Goal: Information Seeking & Learning: Learn about a topic

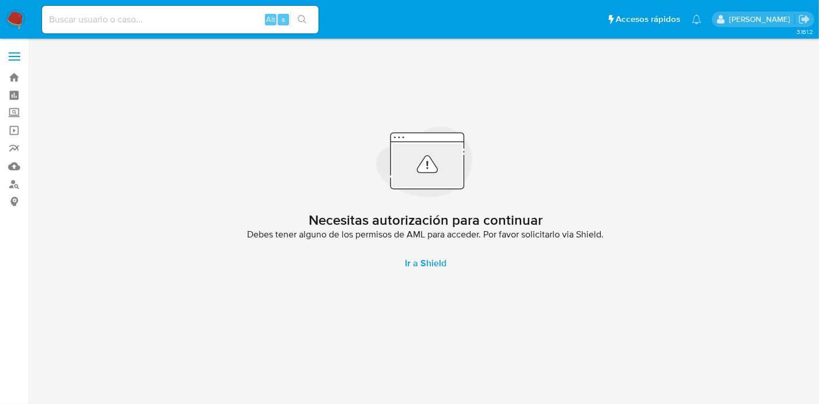
click at [192, 20] on input at bounding box center [180, 19] width 276 height 15
click at [211, 16] on input at bounding box center [180, 19] width 276 height 15
paste input "77213362"
type input "77213362"
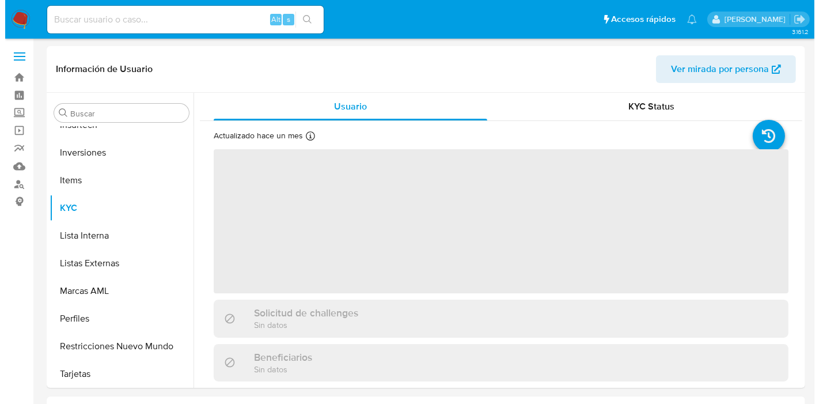
scroll to position [597, 0]
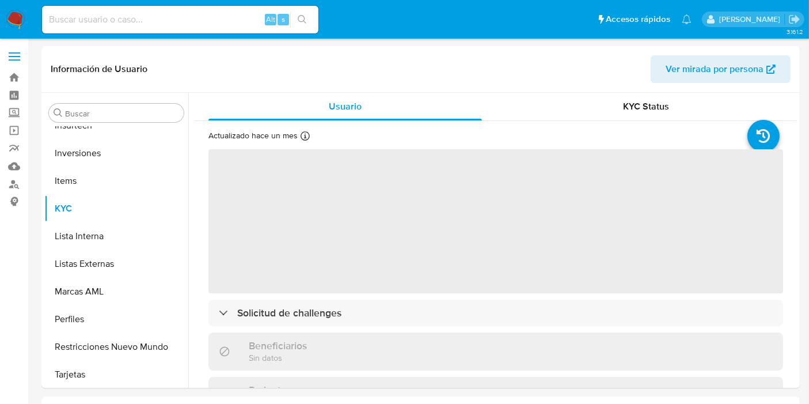
scroll to position [597, 0]
select select "10"
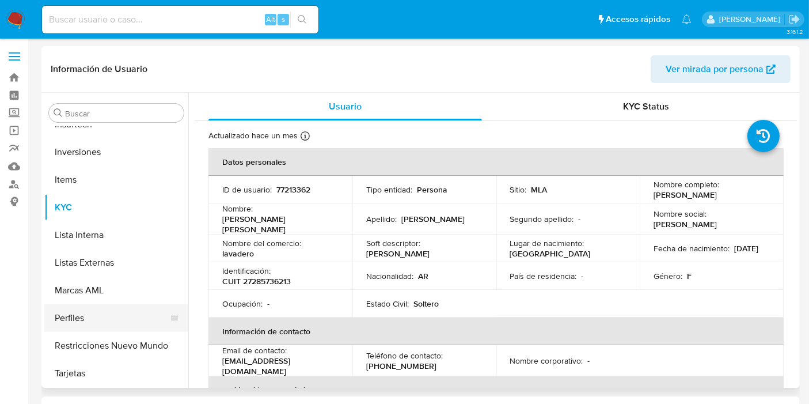
click at [127, 306] on button "Perfiles" at bounding box center [111, 318] width 135 height 28
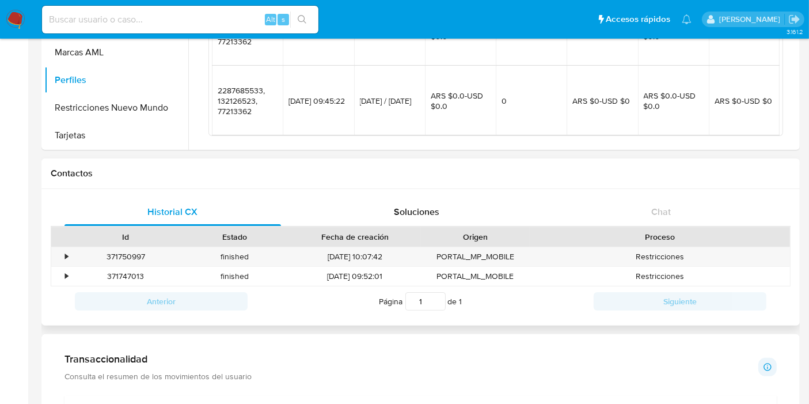
scroll to position [128, 0]
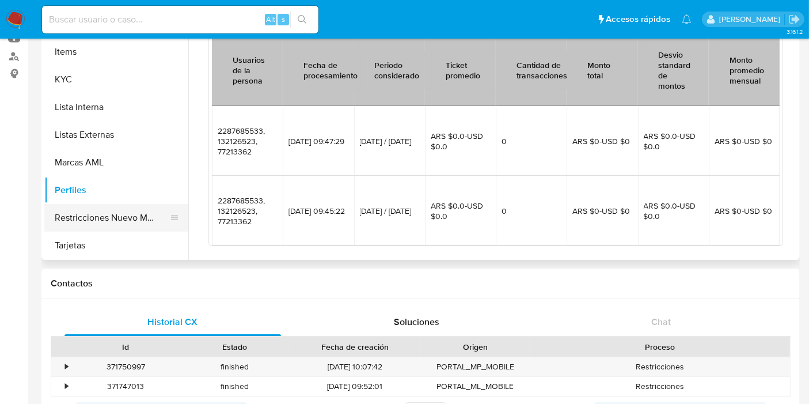
click at [110, 215] on button "Restricciones Nuevo Mundo" at bounding box center [111, 218] width 135 height 28
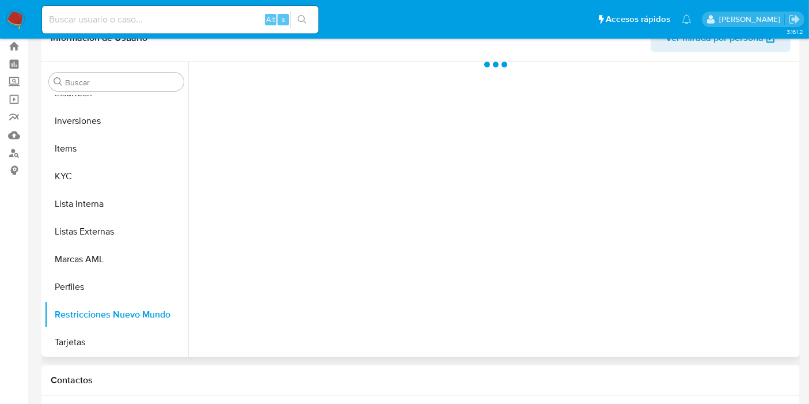
scroll to position [0, 0]
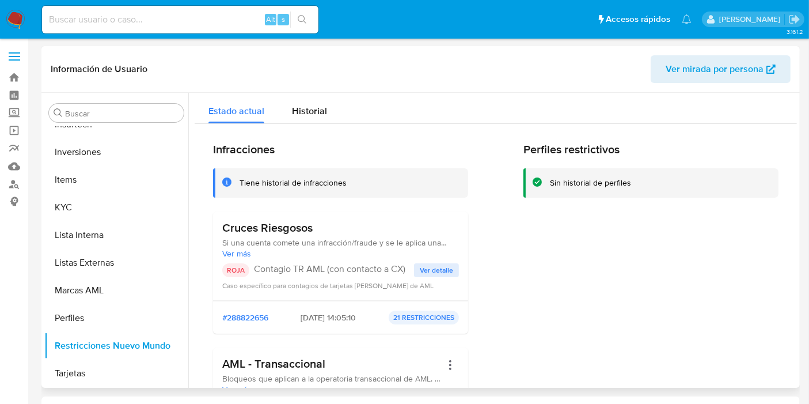
drag, startPoint x: 332, startPoint y: 267, endPoint x: 380, endPoint y: 266, distance: 48.4
click at [380, 266] on p "Contagio TR AML (con contacto a CX)" at bounding box center [334, 269] width 160 height 12
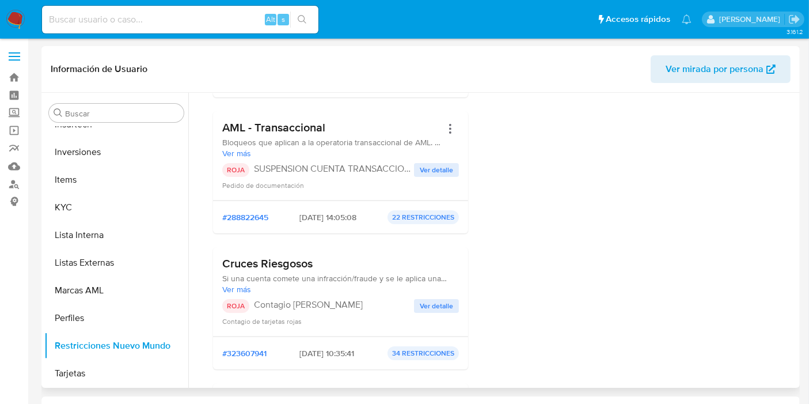
scroll to position [256, 0]
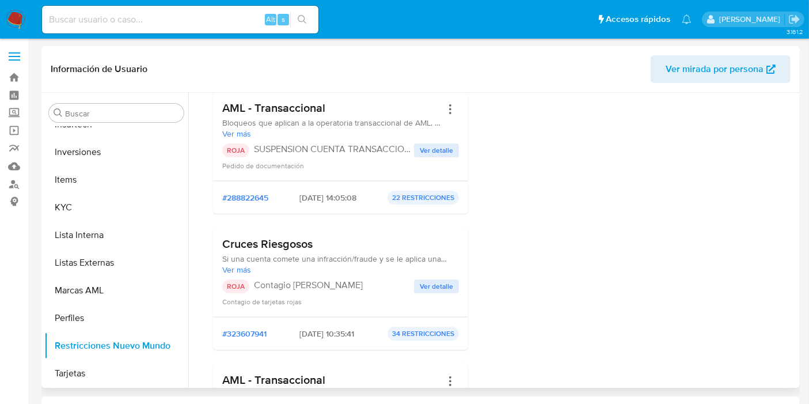
click at [435, 146] on span "Ver detalle" at bounding box center [436, 151] width 33 height 12
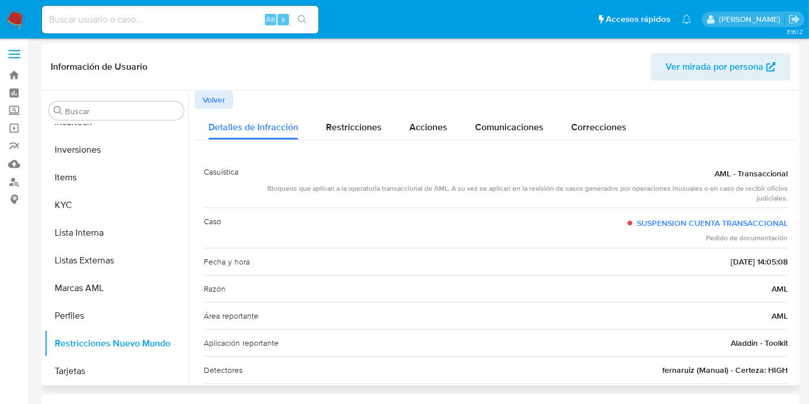
scroll to position [0, 0]
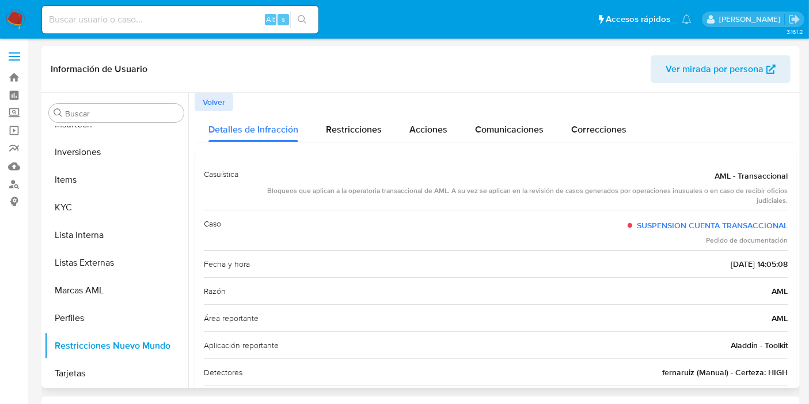
drag, startPoint x: 265, startPoint y: 185, endPoint x: 487, endPoint y: 180, distance: 221.8
click at [487, 180] on div "AML - Transaccional Bloqueos que aplican a la operatoria transaccional de AML. …" at bounding box center [518, 185] width 540 height 40
click at [450, 194] on div "Bloqueos que aplican a la operatoria transaccional de AML. A su vez se aplican …" at bounding box center [518, 196] width 540 height 20
click at [370, 128] on span "Restricciones" at bounding box center [354, 129] width 56 height 13
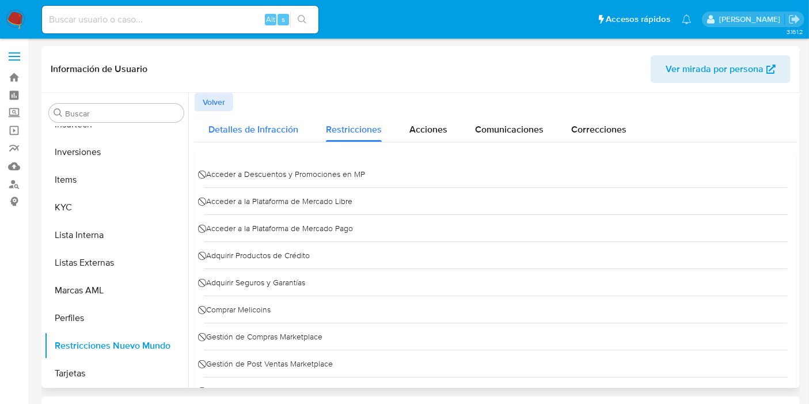
click at [252, 131] on span "Detalles de Infracción" at bounding box center [254, 129] width 90 height 13
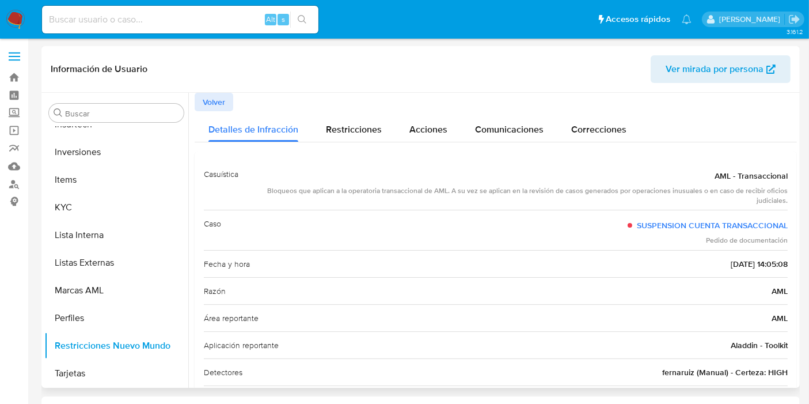
drag, startPoint x: 491, startPoint y: 191, endPoint x: 626, endPoint y: 202, distance: 135.2
click at [615, 191] on div "Bloqueos que aplican a la operatoria transaccional de AML. A su vez se aplican …" at bounding box center [518, 196] width 540 height 20
click at [628, 196] on div "Bloqueos que aplican a la operatoria transaccional de AML. A su vez se aplican …" at bounding box center [518, 196] width 540 height 20
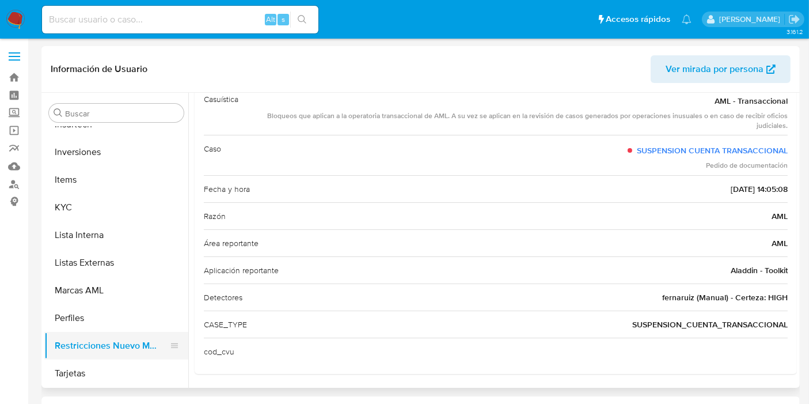
click at [92, 342] on button "Restricciones Nuevo Mundo" at bounding box center [111, 346] width 135 height 28
click at [59, 327] on button "Perfiles" at bounding box center [111, 318] width 135 height 28
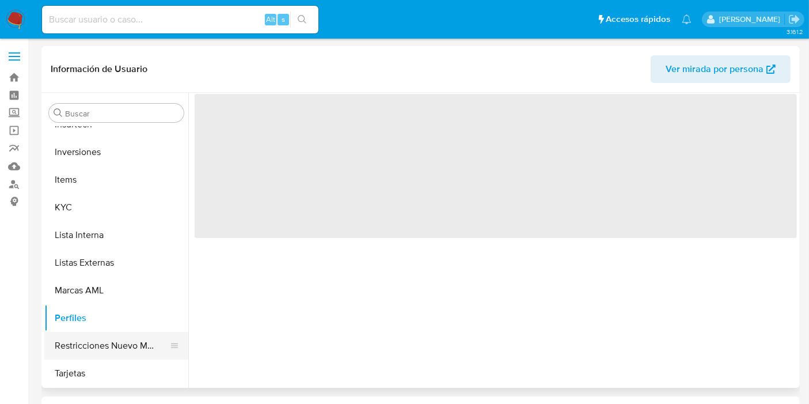
click at [76, 344] on button "Restricciones Nuevo Mundo" at bounding box center [111, 346] width 135 height 28
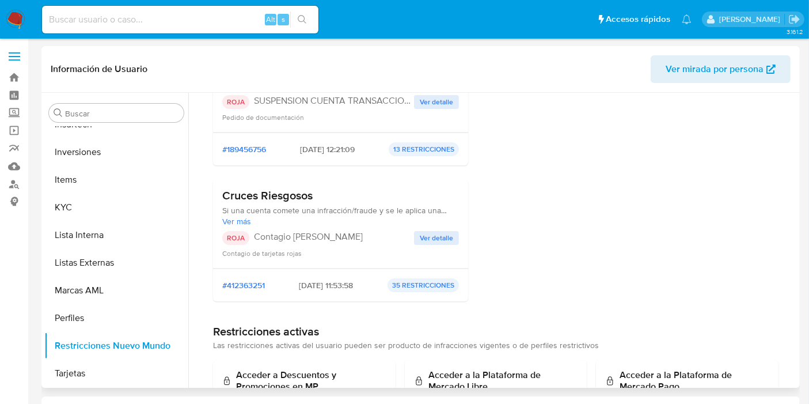
scroll to position [511, 0]
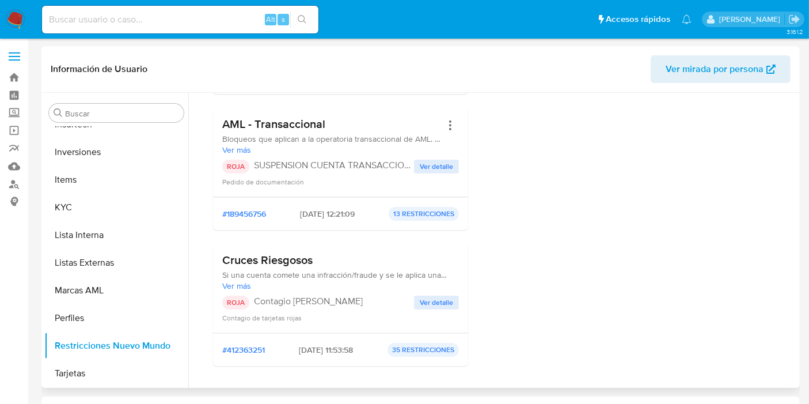
click at [245, 149] on span "Ver más" at bounding box center [331, 150] width 219 height 10
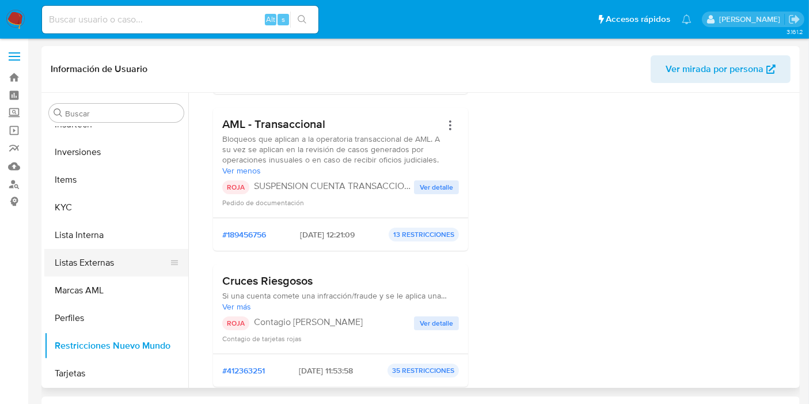
click at [84, 264] on button "Listas Externas" at bounding box center [111, 263] width 135 height 28
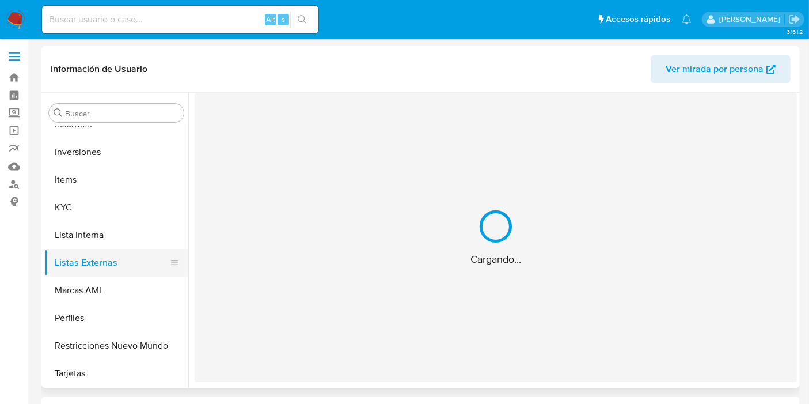
scroll to position [0, 0]
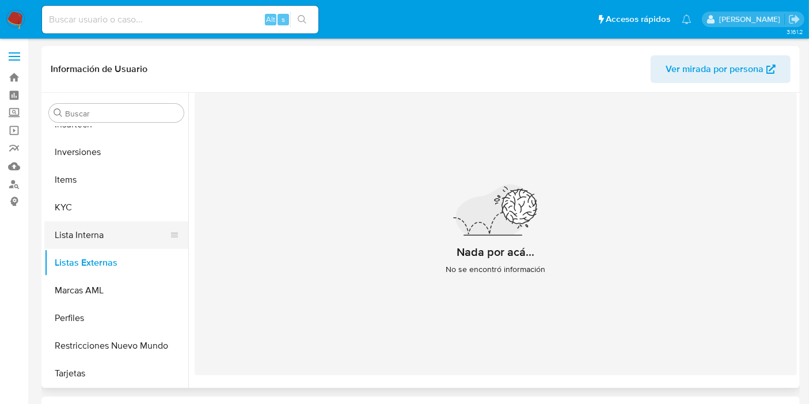
click at [66, 231] on button "Lista Interna" at bounding box center [111, 235] width 135 height 28
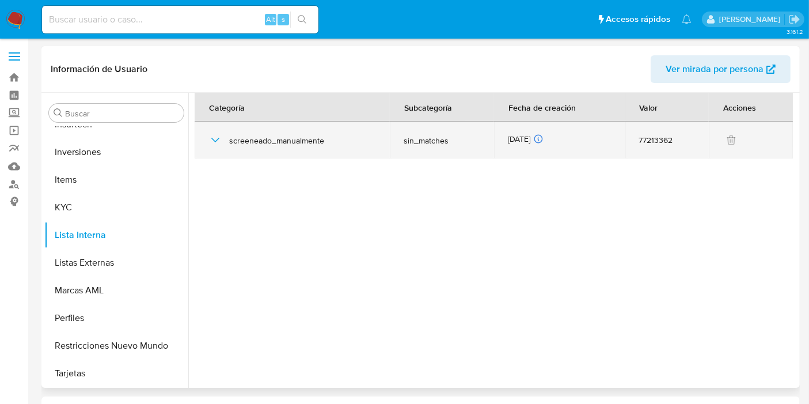
click at [214, 141] on icon "button" at bounding box center [215, 140] width 8 height 5
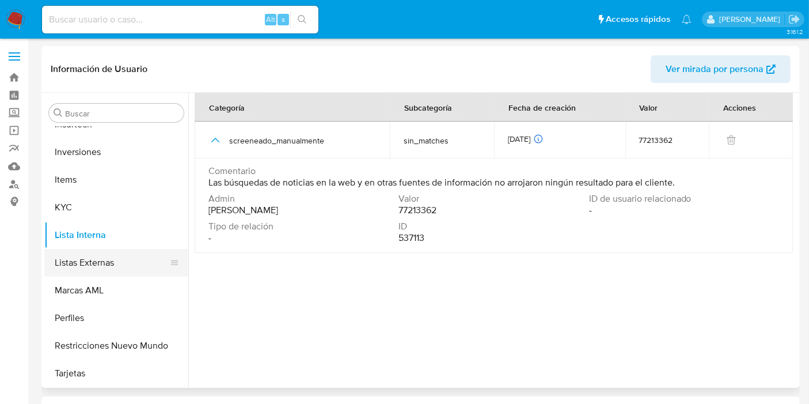
click at [120, 264] on button "Listas Externas" at bounding box center [111, 263] width 135 height 28
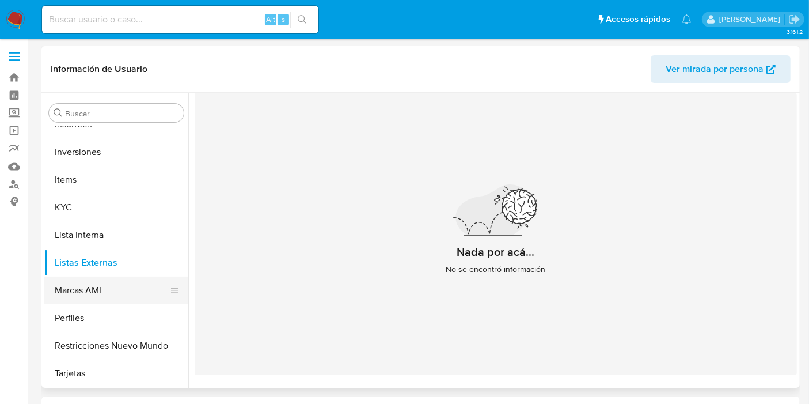
click at [147, 291] on button "Marcas AML" at bounding box center [111, 290] width 135 height 28
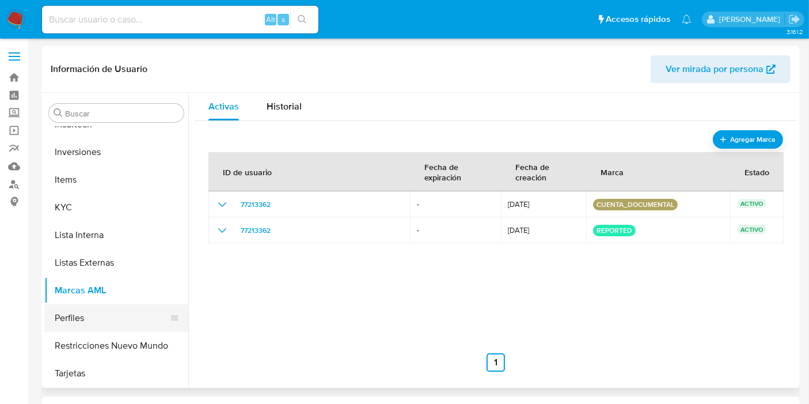
click at [50, 315] on button "Perfiles" at bounding box center [111, 318] width 135 height 28
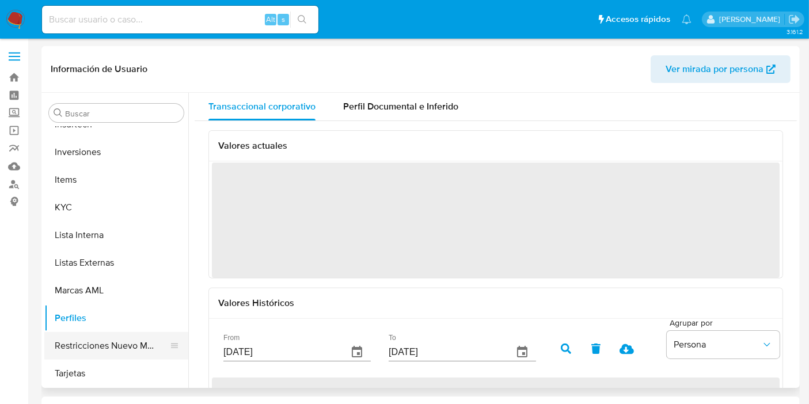
click at [79, 346] on button "Restricciones Nuevo Mundo" at bounding box center [111, 346] width 135 height 28
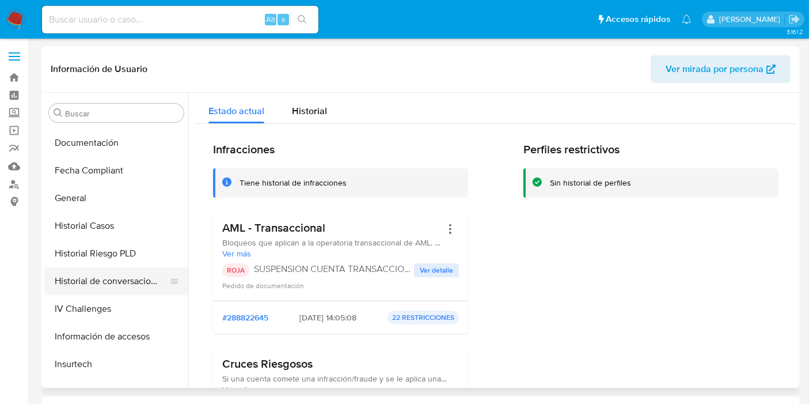
scroll to position [340, 0]
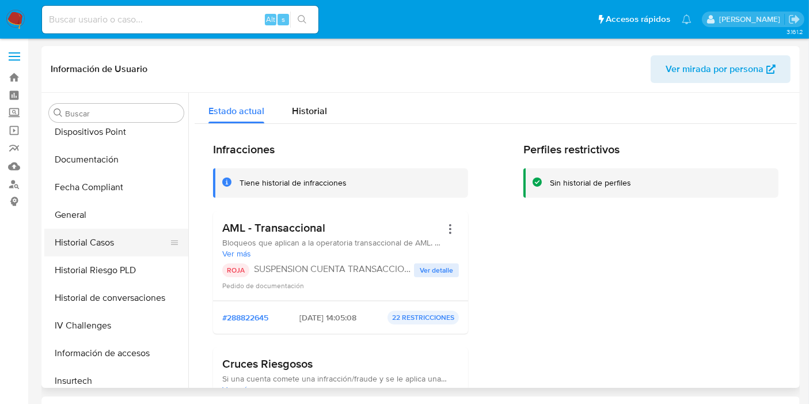
click at [83, 234] on button "Historial Casos" at bounding box center [111, 243] width 135 height 28
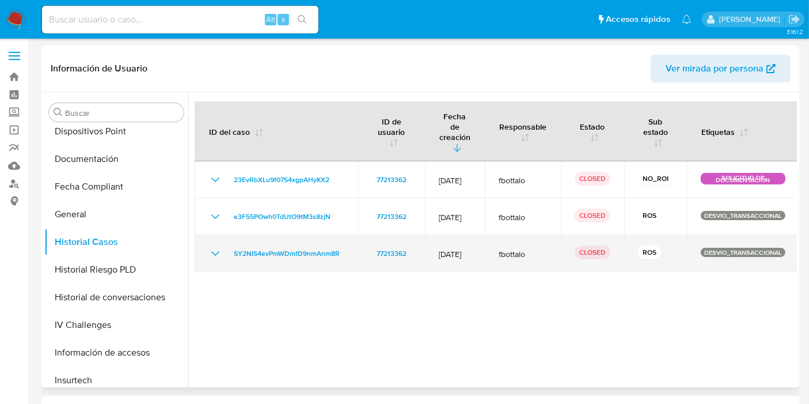
scroll to position [0, 0]
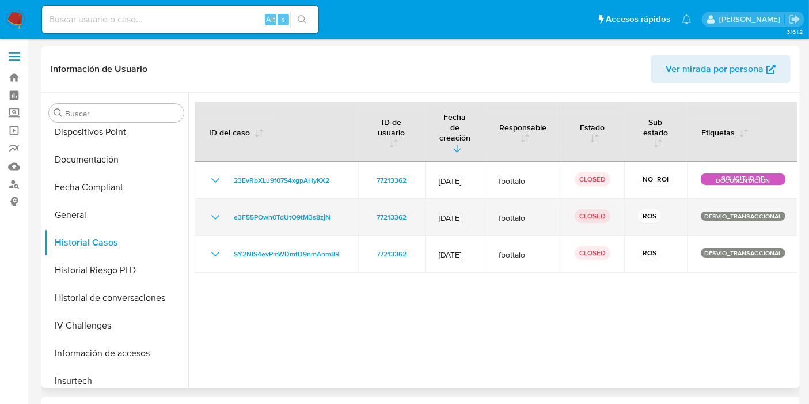
click at [226, 210] on div "e3F55POwh0TdUtO9tM3s8zjN" at bounding box center [277, 217] width 136 height 14
click at [215, 215] on icon "Mostrar/Ocultar" at bounding box center [215, 217] width 8 height 5
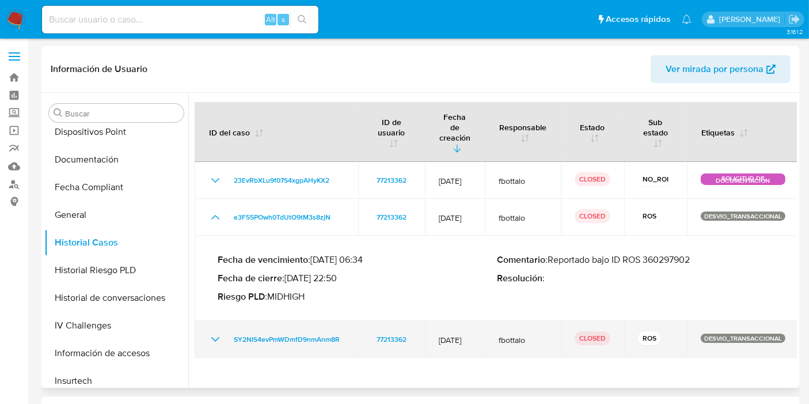
click at [221, 332] on icon "Mostrar/Ocultar" at bounding box center [216, 339] width 14 height 14
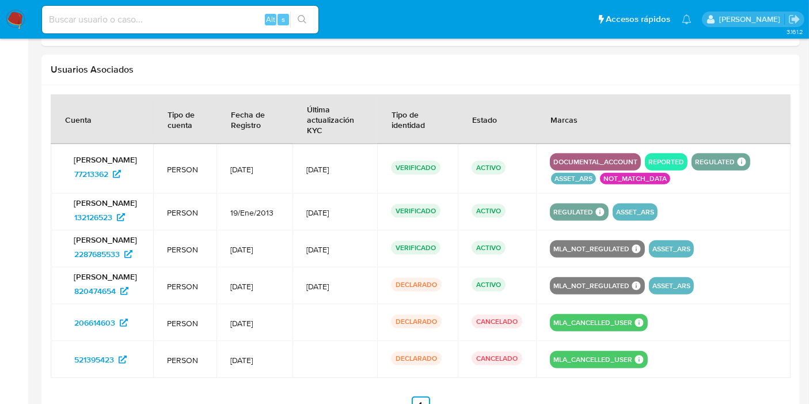
scroll to position [1149, 0]
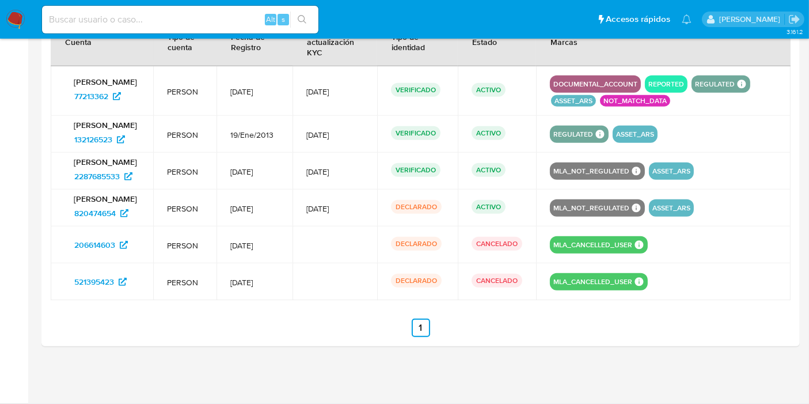
click at [120, 7] on div "Alt s" at bounding box center [180, 20] width 276 height 28
drag, startPoint x: 121, startPoint y: 11, endPoint x: 117, endPoint y: 16, distance: 6.6
click at [120, 12] on div "Alt s" at bounding box center [180, 20] width 276 height 28
click at [110, 19] on input at bounding box center [180, 19] width 276 height 15
click at [89, 17] on input at bounding box center [180, 19] width 276 height 15
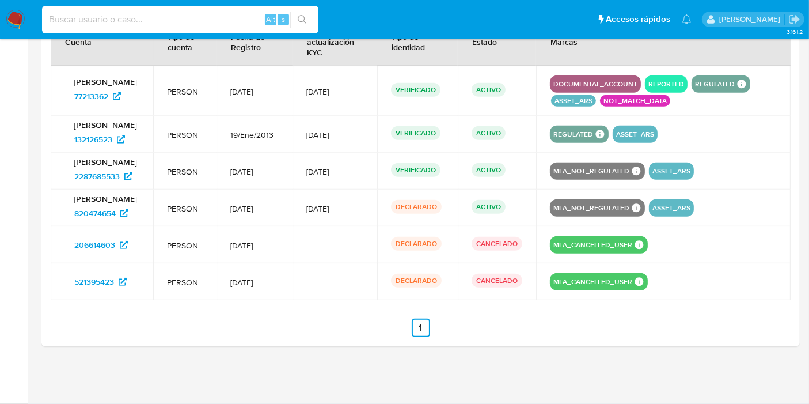
click at [75, 21] on input at bounding box center [180, 19] width 276 height 15
click at [103, 12] on input at bounding box center [180, 19] width 276 height 15
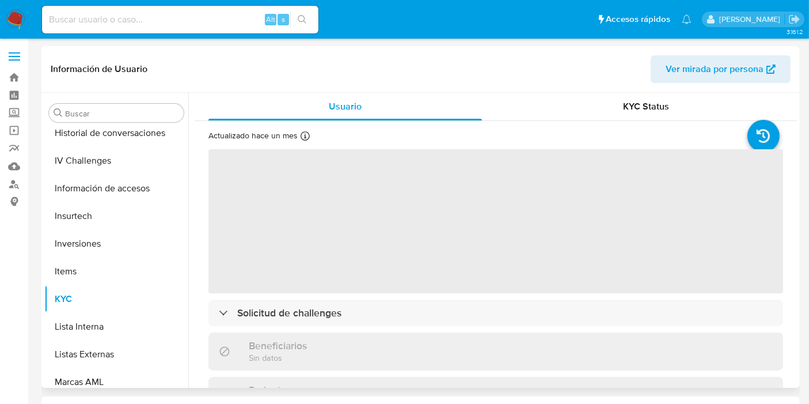
select select "10"
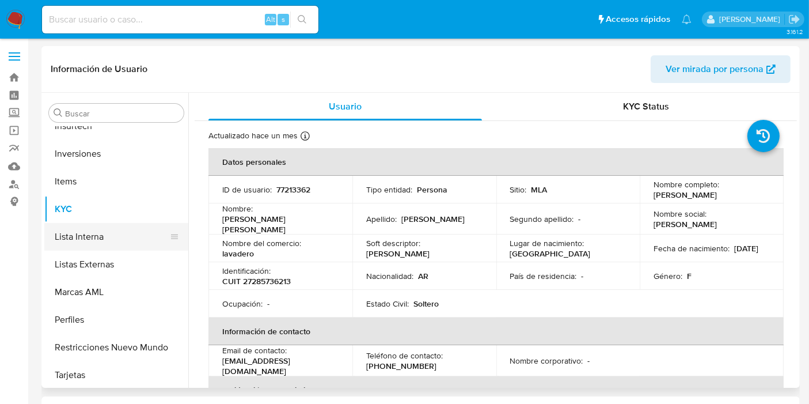
scroll to position [597, 0]
click at [92, 229] on button "Lista Interna" at bounding box center [111, 235] width 135 height 28
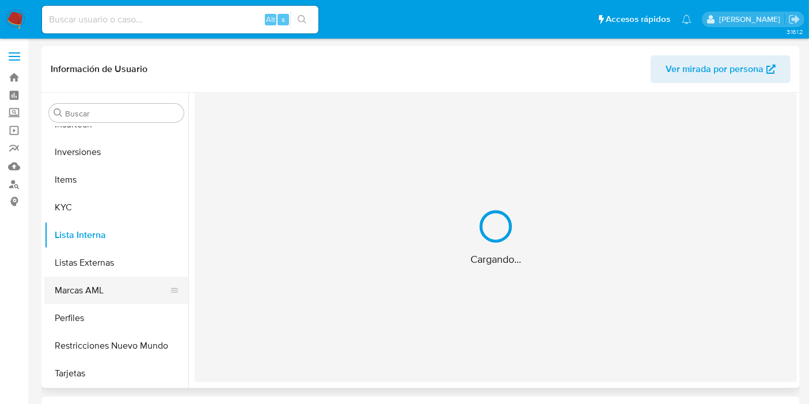
click at [115, 291] on button "Marcas AML" at bounding box center [111, 290] width 135 height 28
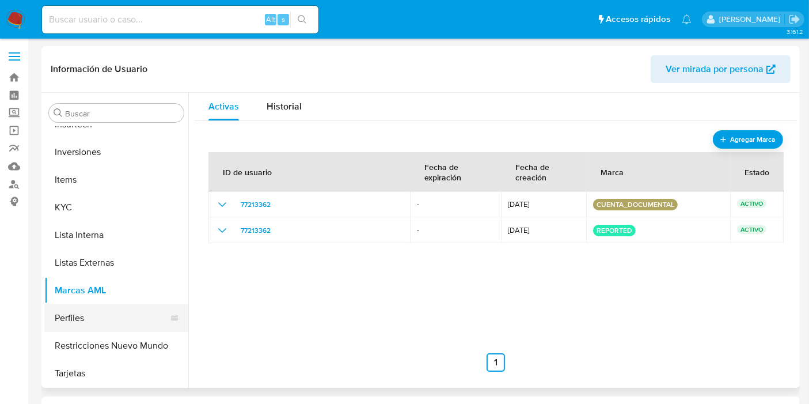
click at [108, 313] on button "Perfiles" at bounding box center [111, 318] width 135 height 28
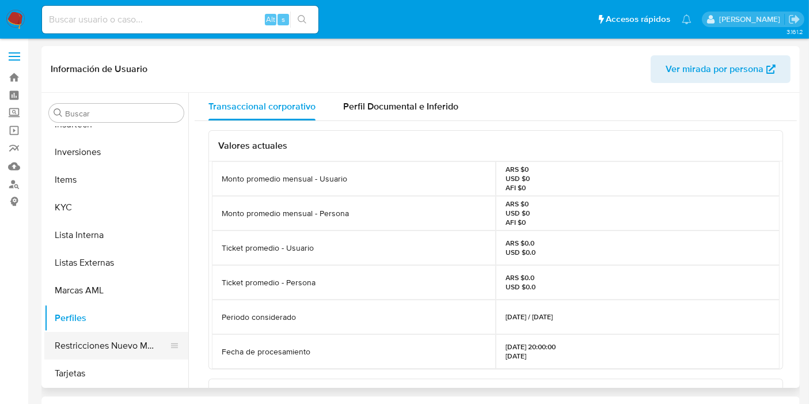
click at [97, 342] on button "Restricciones Nuevo Mundo" at bounding box center [111, 346] width 135 height 28
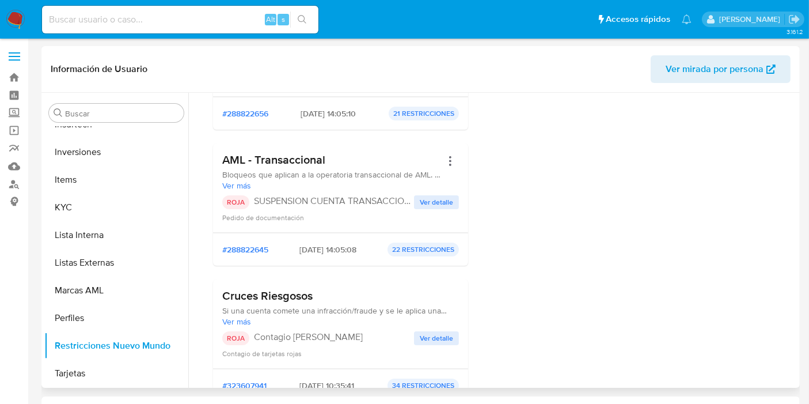
scroll to position [192, 0]
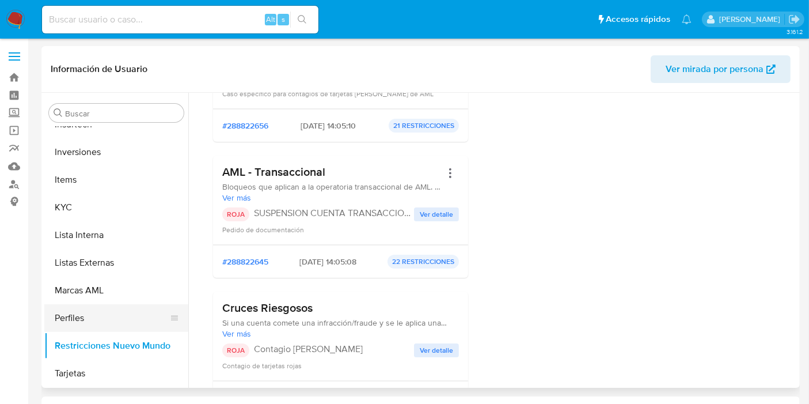
click at [75, 308] on button "Perfiles" at bounding box center [111, 318] width 135 height 28
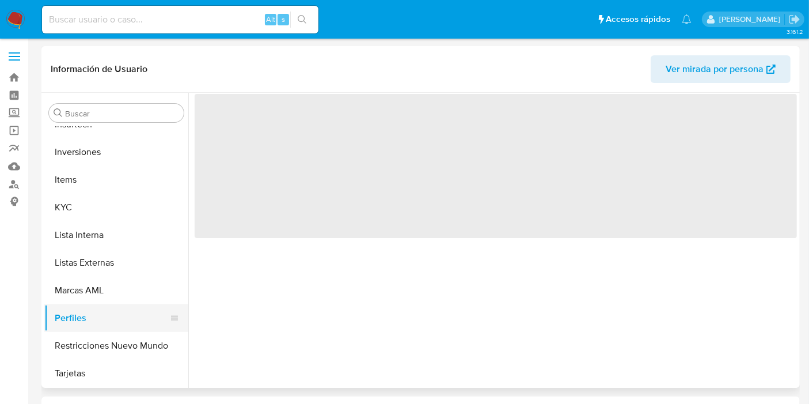
scroll to position [0, 0]
click at [81, 274] on button "Listas Externas" at bounding box center [111, 263] width 135 height 28
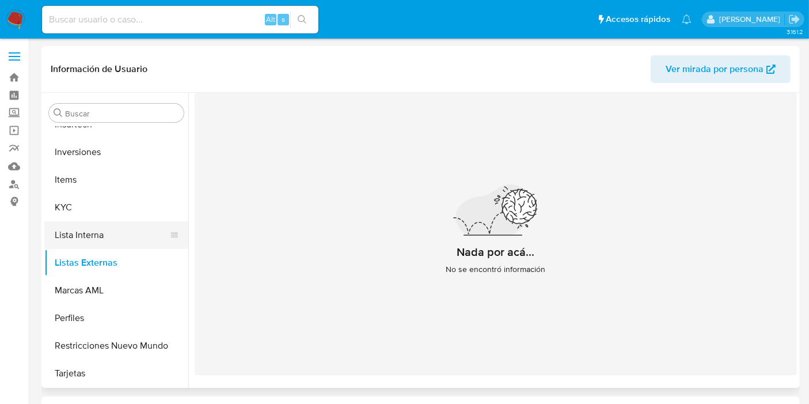
click at [81, 236] on button "Lista Interna" at bounding box center [111, 235] width 135 height 28
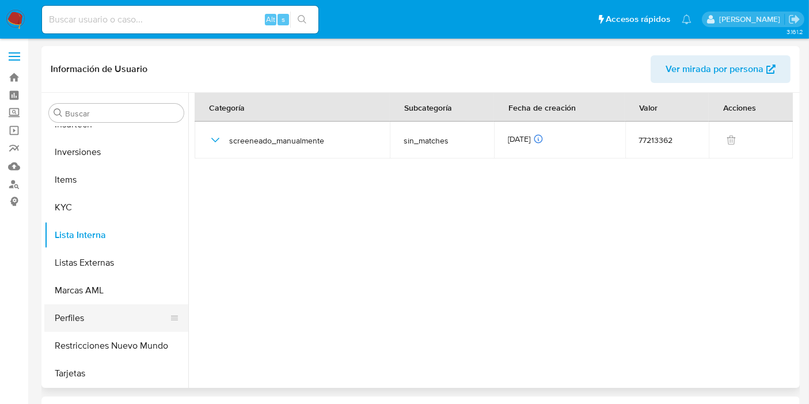
click at [75, 304] on button "Perfiles" at bounding box center [111, 318] width 135 height 28
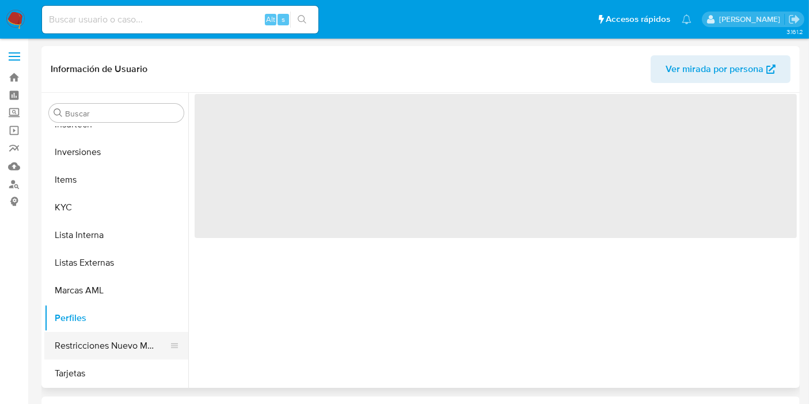
click at [75, 347] on button "Restricciones Nuevo Mundo" at bounding box center [111, 346] width 135 height 28
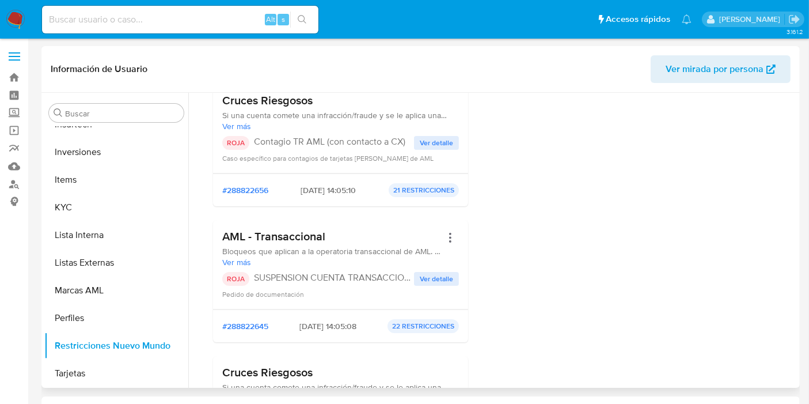
scroll to position [128, 0]
click at [85, 366] on button "Tarjetas" at bounding box center [111, 373] width 135 height 28
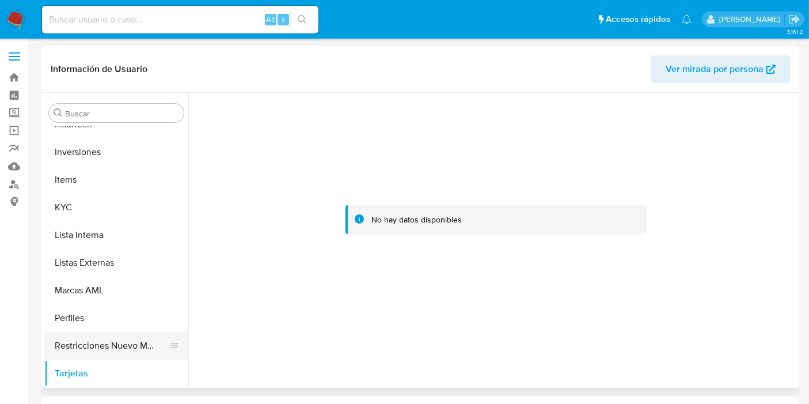
click at [83, 344] on button "Restricciones Nuevo Mundo" at bounding box center [111, 346] width 135 height 28
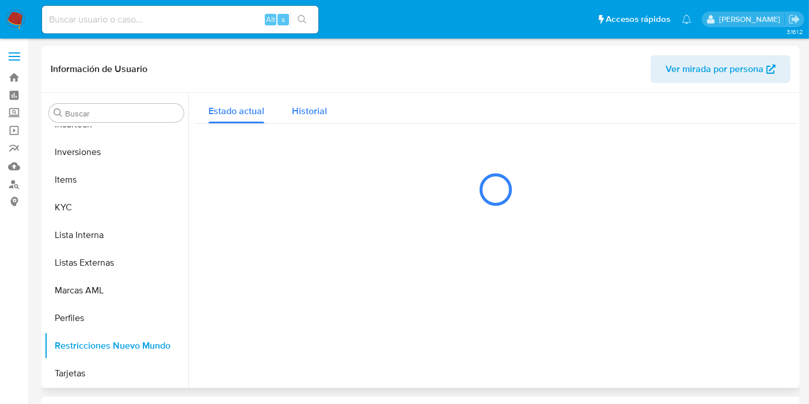
click at [304, 107] on span "Historial" at bounding box center [309, 110] width 35 height 13
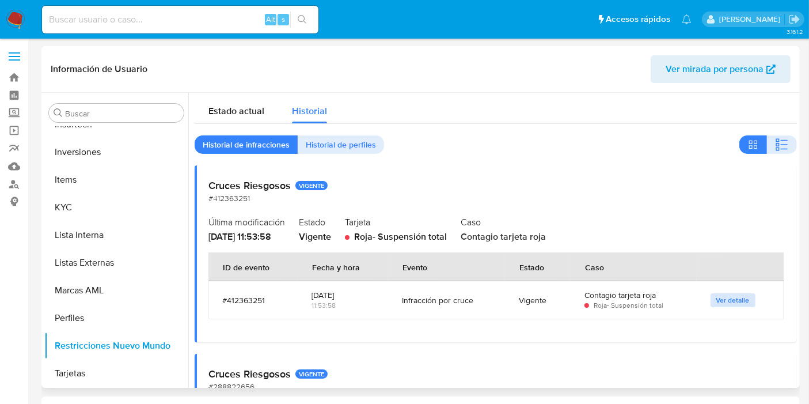
click at [734, 304] on span "Ver detalle" at bounding box center [733, 300] width 33 height 12
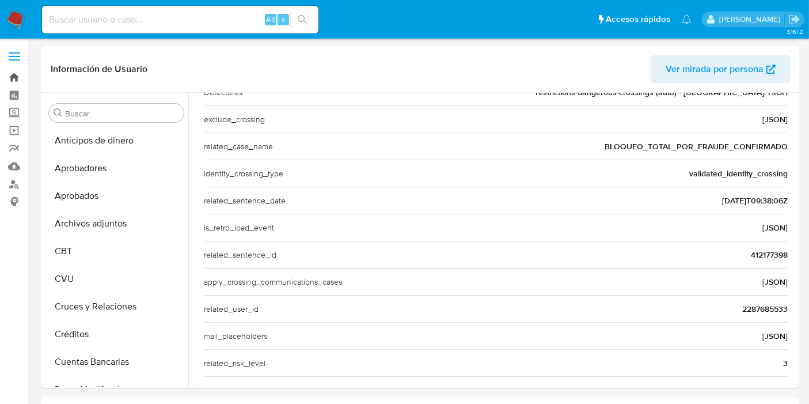
click at [14, 74] on link "Bandeja" at bounding box center [68, 78] width 137 height 18
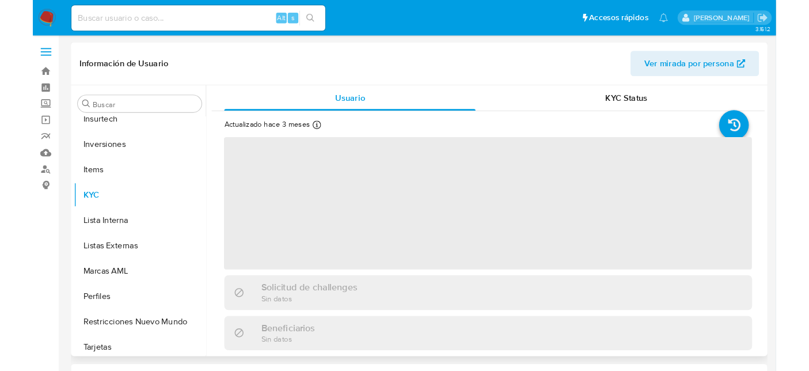
scroll to position [597, 0]
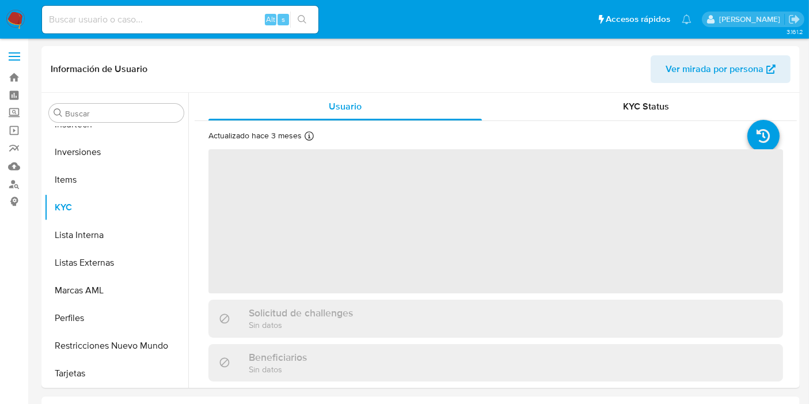
select select "10"
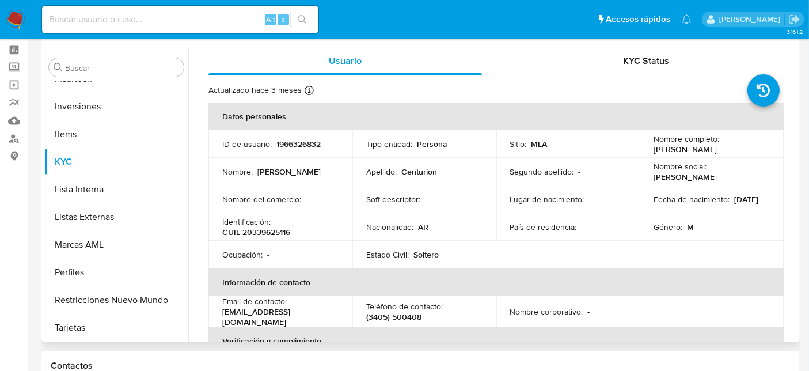
scroll to position [64, 0]
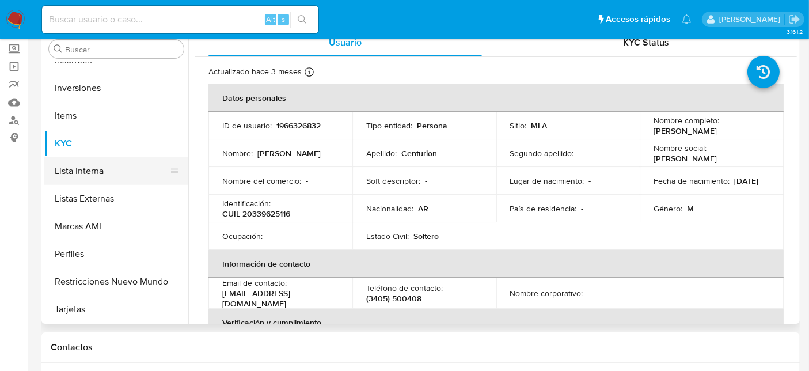
click at [116, 182] on button "Lista Interna" at bounding box center [111, 171] width 135 height 28
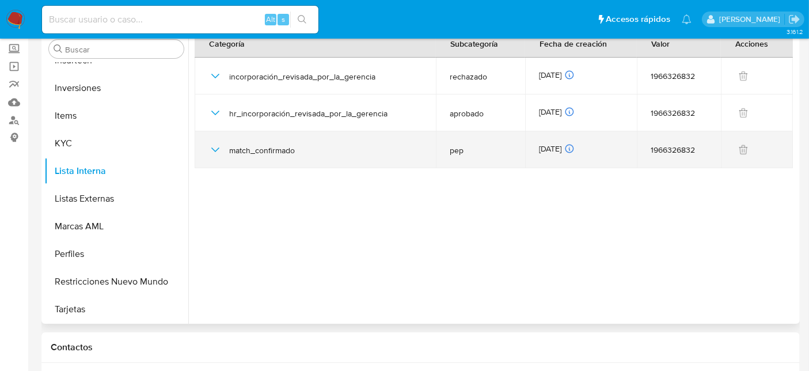
click at [215, 151] on icon "button" at bounding box center [216, 150] width 14 height 14
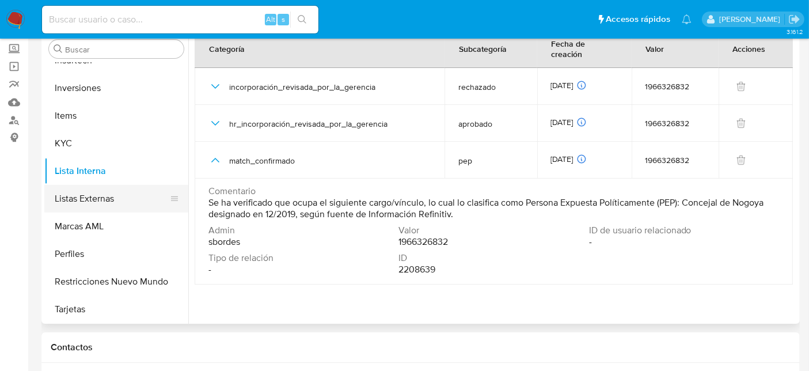
click at [110, 199] on button "Listas Externas" at bounding box center [111, 199] width 135 height 28
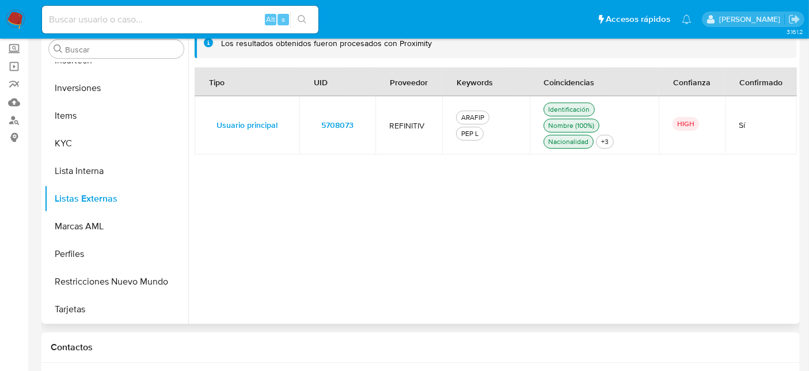
click at [609, 232] on div "Tipo UID Proveedor Keywords Coincidencias Confianza Confirmado Usuario principa…" at bounding box center [496, 189] width 602 height 244
click at [98, 170] on button "Lista Interna" at bounding box center [111, 171] width 135 height 28
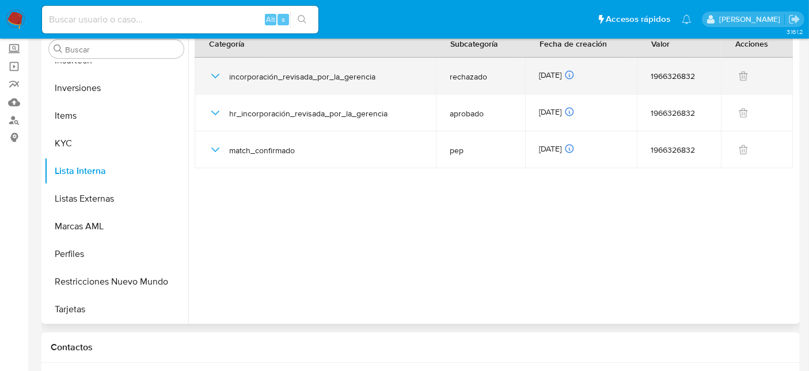
drag, startPoint x: 252, startPoint y: 86, endPoint x: 386, endPoint y: 82, distance: 133.7
click at [388, 76] on div "incorporación_revisada_por_la_gerencia" at bounding box center [316, 76] width 214 height 37
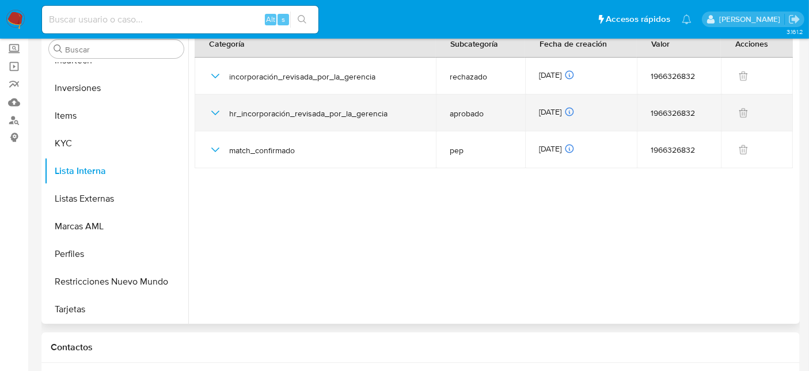
click at [383, 111] on span "hr_incorporación_revisada_por_la_gerencia" at bounding box center [325, 113] width 193 height 10
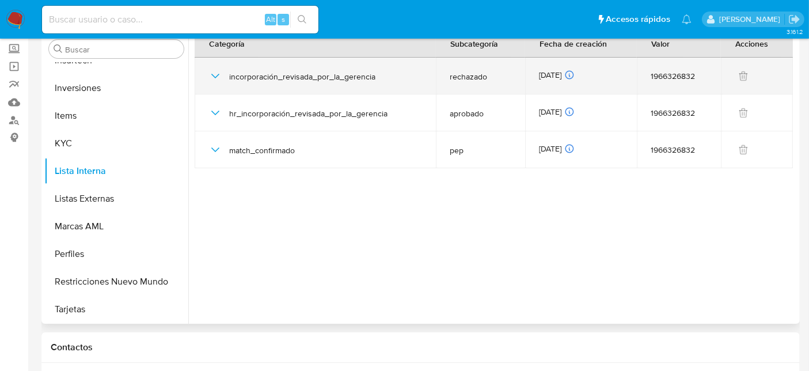
click at [215, 77] on icon "button" at bounding box center [215, 76] width 8 height 5
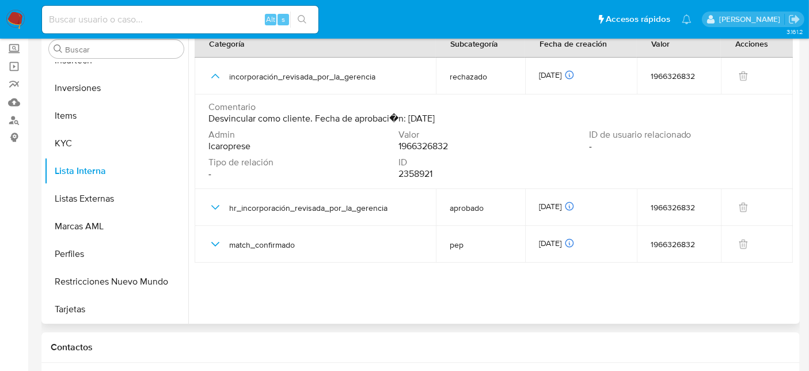
drag, startPoint x: 237, startPoint y: 144, endPoint x: 301, endPoint y: 147, distance: 64.0
click at [301, 147] on div "Admin lcaroprese" at bounding box center [304, 140] width 190 height 23
click at [304, 148] on div "Admin lcaroprese" at bounding box center [304, 140] width 190 height 23
drag, startPoint x: 403, startPoint y: 116, endPoint x: 467, endPoint y: 121, distance: 64.1
click at [465, 119] on div "Comentario Desvincular como cliente. Fecha de aprobaci�n: 05/09/2025" at bounding box center [494, 112] width 571 height 23
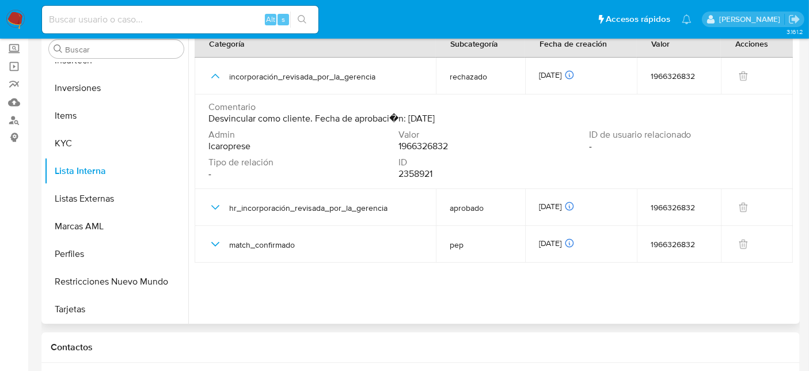
drag, startPoint x: 469, startPoint y: 124, endPoint x: 377, endPoint y: 206, distance: 122.8
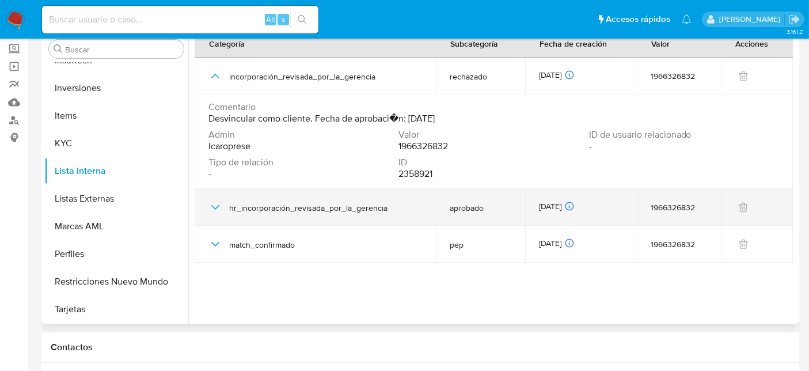
click at [469, 124] on div "Comentario Desvincular como cliente. Fecha de aprobaci�n: 05/09/2025" at bounding box center [494, 115] width 571 height 28
click at [217, 205] on icon "button" at bounding box center [216, 207] width 14 height 14
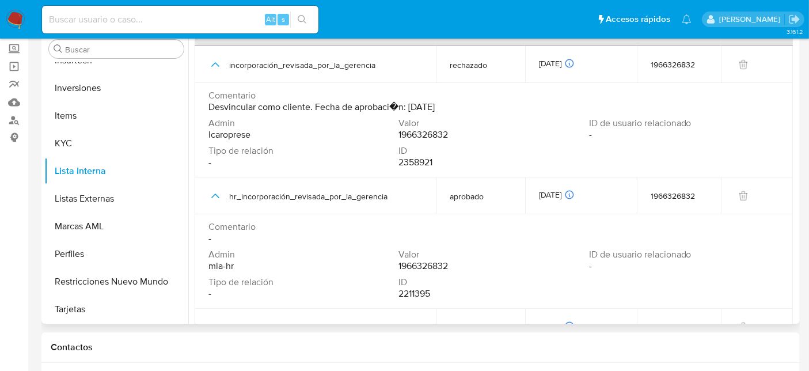
scroll to position [0, 0]
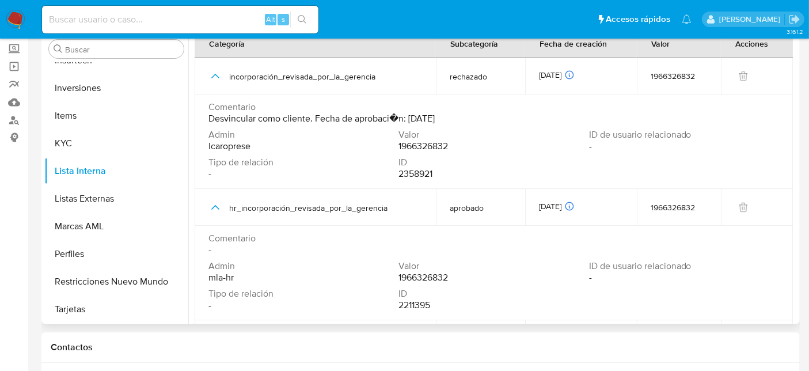
click at [413, 134] on span "Valor" at bounding box center [493, 135] width 188 height 12
drag, startPoint x: 415, startPoint y: 123, endPoint x: 469, endPoint y: 124, distance: 54.2
click at [469, 124] on div "Comentario Desvincular como cliente. Fecha de aprobaci�n: 05/09/2025" at bounding box center [494, 115] width 571 height 28
click at [476, 135] on span "Valor" at bounding box center [493, 135] width 188 height 12
drag, startPoint x: 450, startPoint y: 120, endPoint x: 470, endPoint y: 127, distance: 21.5
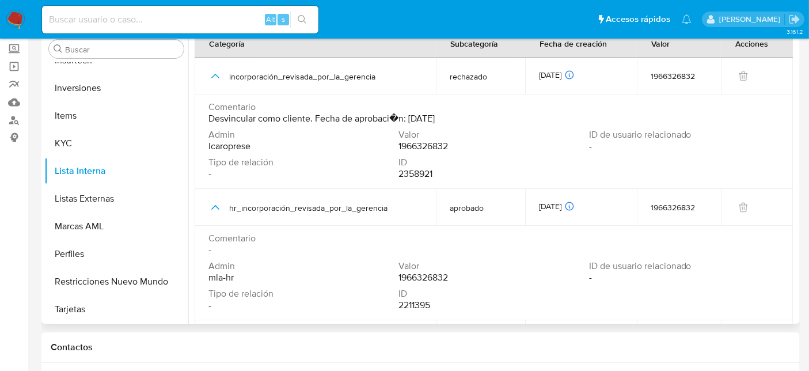
click at [431, 119] on span "Desvincular como cliente. Fecha de aprobaci�n: 05/09/2025" at bounding box center [322, 119] width 226 height 12
drag, startPoint x: 550, startPoint y: 132, endPoint x: 541, endPoint y: 129, distance: 9.3
click at [541, 129] on span "Valor" at bounding box center [493, 135] width 188 height 12
drag, startPoint x: 416, startPoint y: 122, endPoint x: 479, endPoint y: 149, distance: 68.4
click at [456, 127] on div "Comentario Desvincular como cliente. Fecha de aprobaci�n: 05/09/2025" at bounding box center [494, 115] width 571 height 28
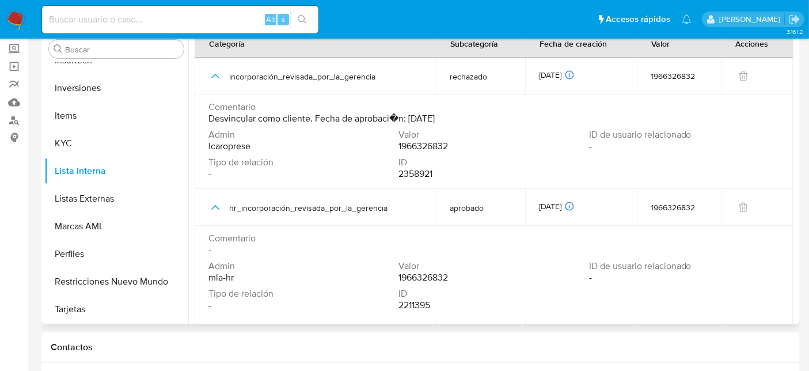
drag, startPoint x: 482, startPoint y: 153, endPoint x: 471, endPoint y: 146, distance: 13.7
click at [480, 151] on div "Admin lcaroprese Valor 1966326832 ID de usuario relacionado - Tipo de relación …" at bounding box center [494, 156] width 571 height 55
click at [97, 225] on button "Marcas AML" at bounding box center [111, 227] width 135 height 28
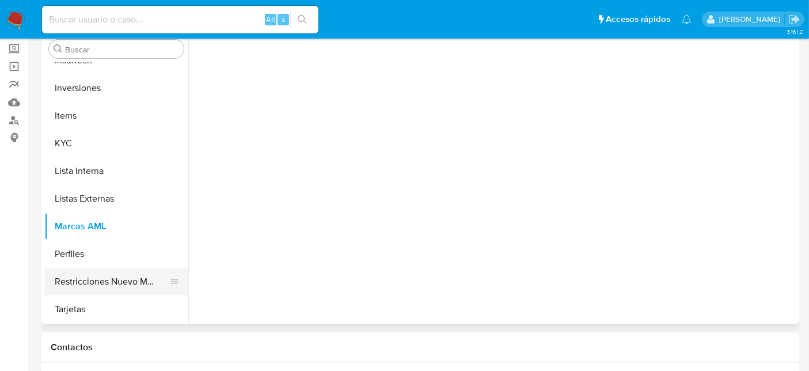
click at [110, 280] on button "Restricciones Nuevo Mundo" at bounding box center [111, 282] width 135 height 28
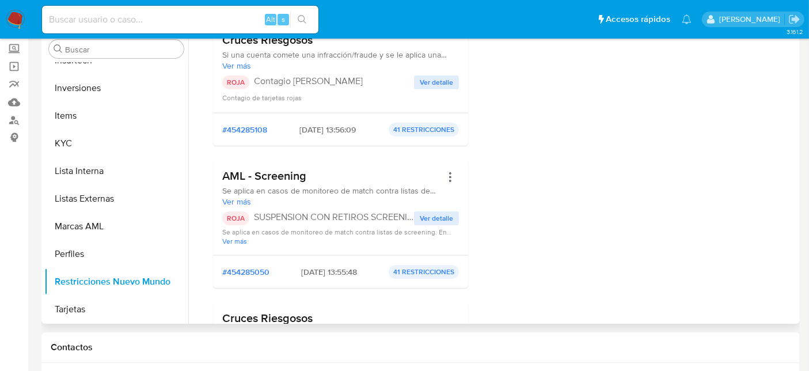
scroll to position [511, 0]
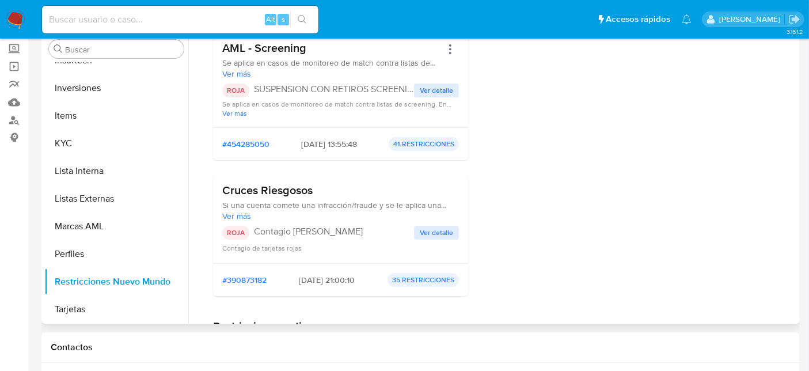
drag, startPoint x: 302, startPoint y: 142, endPoint x: 327, endPoint y: 144, distance: 24.8
click at [327, 144] on span "05/09/2025 - 13:55:48" at bounding box center [329, 144] width 56 height 10
click at [329, 145] on span "05/09/2025 - 13:55:48" at bounding box center [329, 144] width 56 height 10
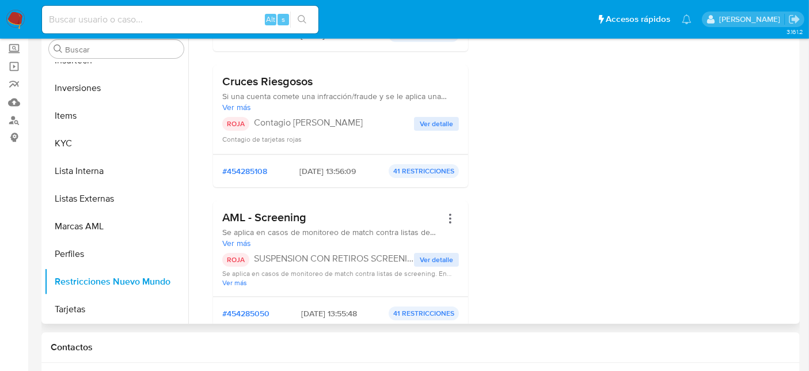
scroll to position [320, 0]
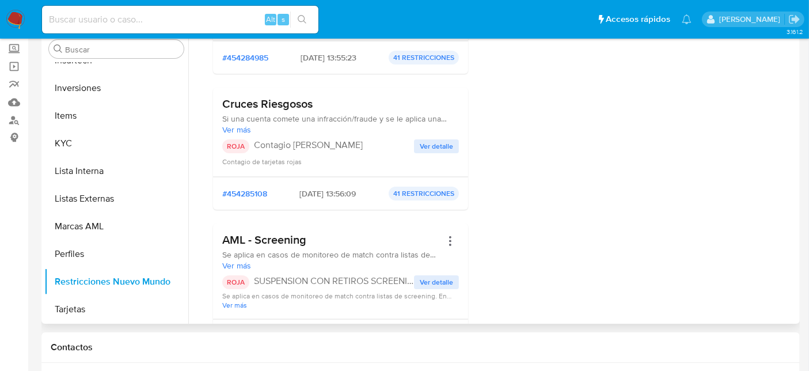
drag, startPoint x: 281, startPoint y: 187, endPoint x: 348, endPoint y: 196, distance: 68.0
click at [332, 188] on div "#454285108 05/09/2025 - 13:56:09 41 RESTRICCIONES" at bounding box center [340, 194] width 237 height 14
click at [350, 196] on span "05/09/2025 - 13:56:09" at bounding box center [328, 193] width 56 height 10
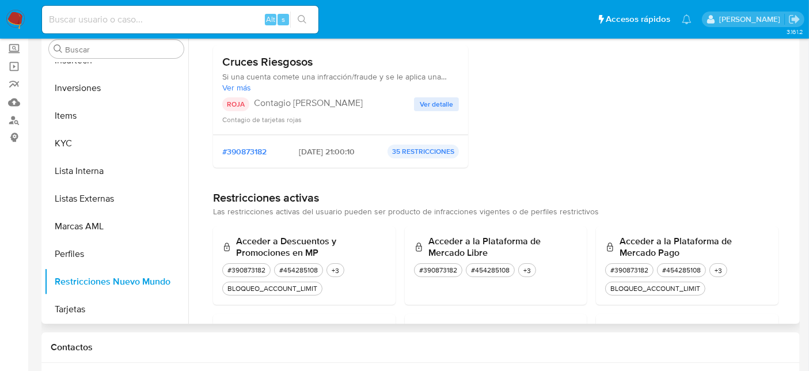
scroll to position [576, 0]
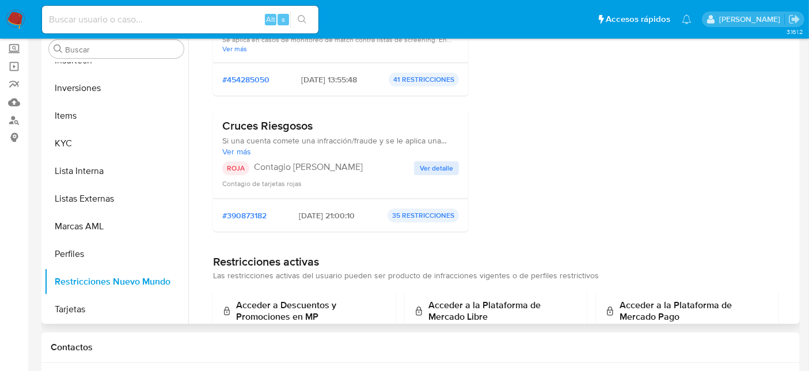
drag, startPoint x: 230, startPoint y: 131, endPoint x: 327, endPoint y: 178, distance: 107.7
click at [304, 136] on div "Cruces Riesgosos Si una cuenta comete una infracción/fraude y se le aplica una …" at bounding box center [340, 138] width 237 height 38
drag, startPoint x: 327, startPoint y: 178, endPoint x: 324, endPoint y: 171, distance: 7.7
click at [327, 178] on div "Contagio de tarjetas rojas" at bounding box center [340, 183] width 237 height 12
click at [74, 160] on button "Lista Interna" at bounding box center [111, 171] width 135 height 28
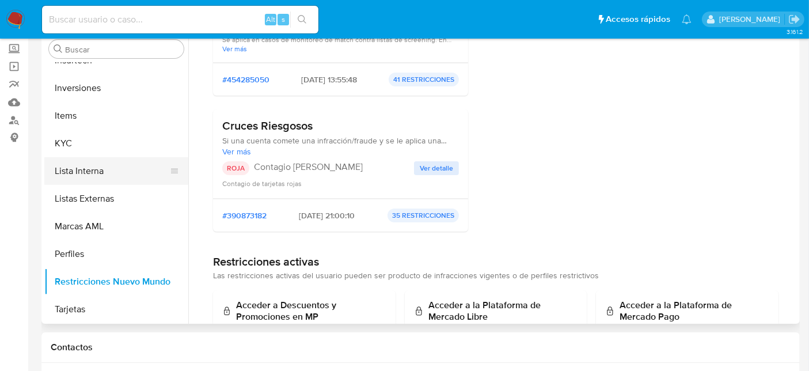
scroll to position [0, 0]
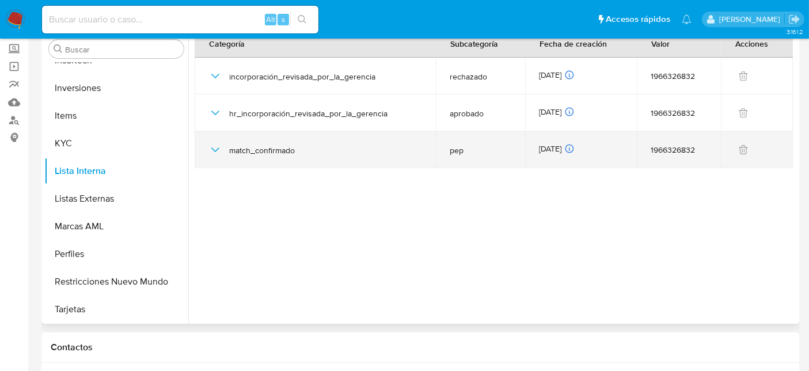
click at [212, 148] on icon "button" at bounding box center [215, 149] width 8 height 5
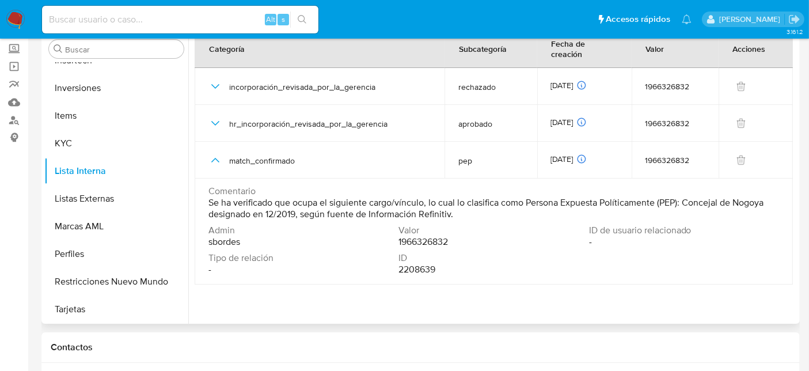
drag, startPoint x: 532, startPoint y: 191, endPoint x: 717, endPoint y: 194, distance: 184.9
click at [718, 197] on span "Se ha verificado que ocupa el siguiente cargo/vínculo, lo cual lo clasifica com…" at bounding box center [493, 208] width 569 height 23
click at [719, 197] on span "Se ha verificado que ocupa el siguiente cargo/vínculo, lo cual lo clasifica com…" at bounding box center [493, 208] width 569 height 23
drag, startPoint x: 714, startPoint y: 194, endPoint x: 790, endPoint y: 191, distance: 75.5
click at [791, 190] on div "Categoría Subcategoría Fecha de creación Valor Acciones incorporación_revisada_…" at bounding box center [496, 157] width 602 height 256
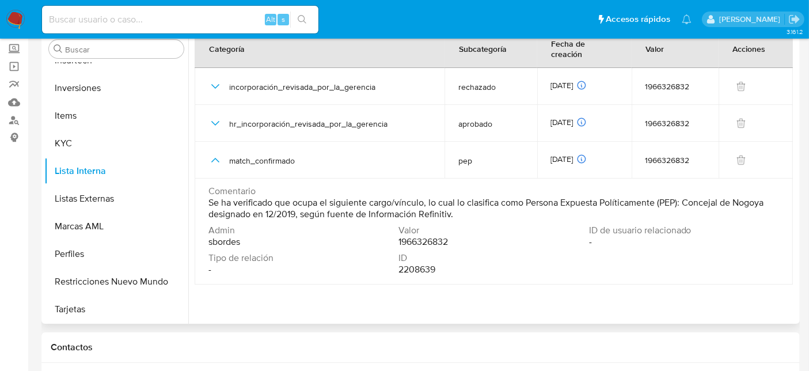
drag, startPoint x: 707, startPoint y: 219, endPoint x: 601, endPoint y: 213, distance: 106.2
click at [707, 225] on span "ID de usuario relacionado" at bounding box center [683, 231] width 188 height 12
click at [283, 197] on span "Se ha verificado que ocupa el siguiente cargo/vínculo, lo cual lo clasifica com…" at bounding box center [493, 208] width 569 height 23
drag, startPoint x: 297, startPoint y: 209, endPoint x: 358, endPoint y: 217, distance: 61.7
click at [273, 203] on span "Se ha verificado que ocupa el siguiente cargo/vínculo, lo cual lo clasifica com…" at bounding box center [493, 208] width 569 height 23
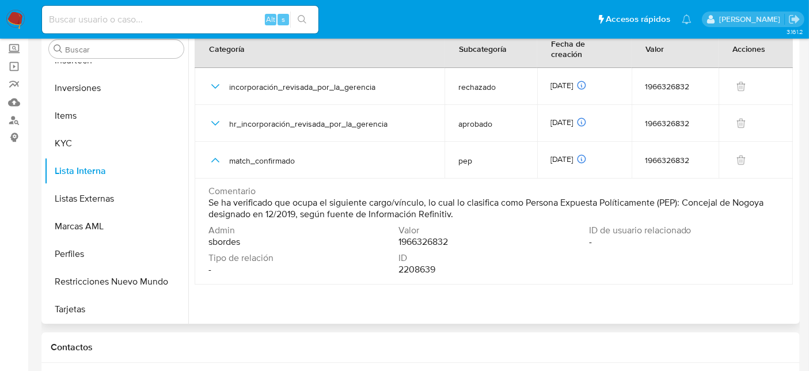
drag, startPoint x: 358, startPoint y: 217, endPoint x: 380, endPoint y: 209, distance: 23.3
click at [355, 225] on span "Admin" at bounding box center [303, 231] width 188 height 12
drag, startPoint x: 410, startPoint y: 203, endPoint x: 364, endPoint y: 203, distance: 45.5
click at [364, 203] on span "Se ha verificado que ocupa el siguiente cargo/vínculo, lo cual lo clasifica com…" at bounding box center [493, 208] width 569 height 23
drag, startPoint x: 370, startPoint y: 211, endPoint x: 336, endPoint y: 208, distance: 34.2
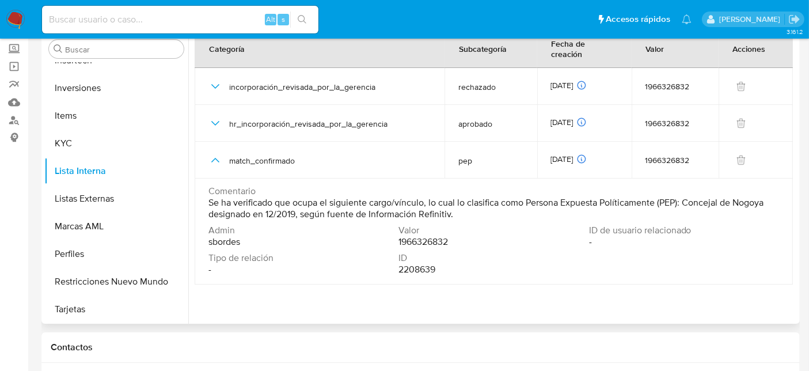
click at [369, 211] on div "Comentario Se ha verificado que ocupa el siguiente cargo/vínculo, lo cual lo cl…" at bounding box center [494, 204] width 571 height 39
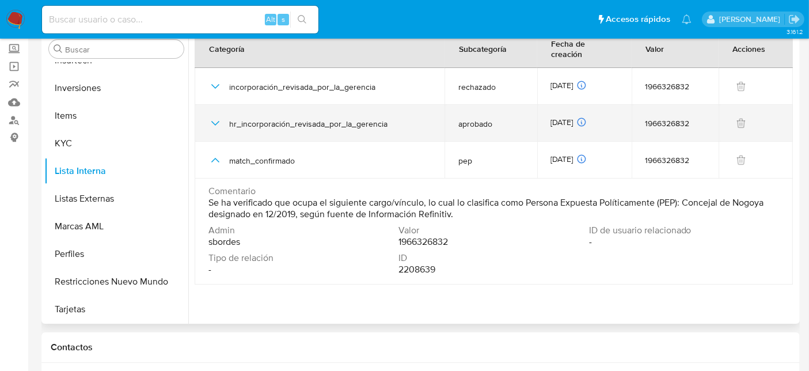
click at [215, 116] on icon "button" at bounding box center [216, 123] width 14 height 14
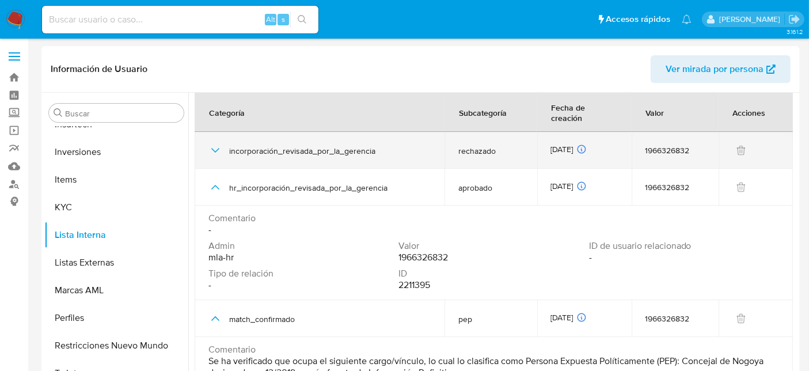
click at [214, 143] on icon "button" at bounding box center [216, 150] width 14 height 14
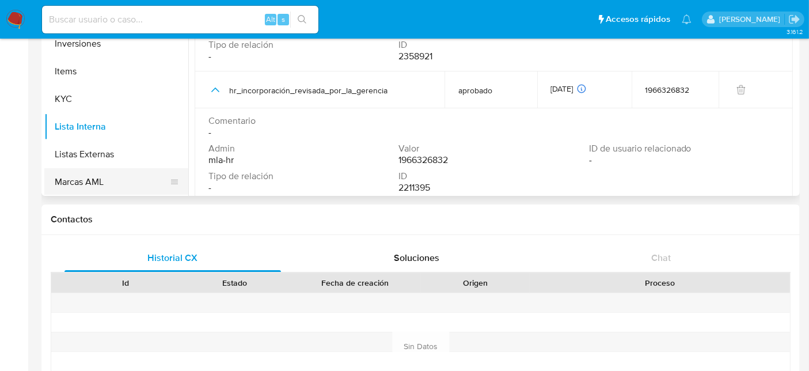
scroll to position [533, 0]
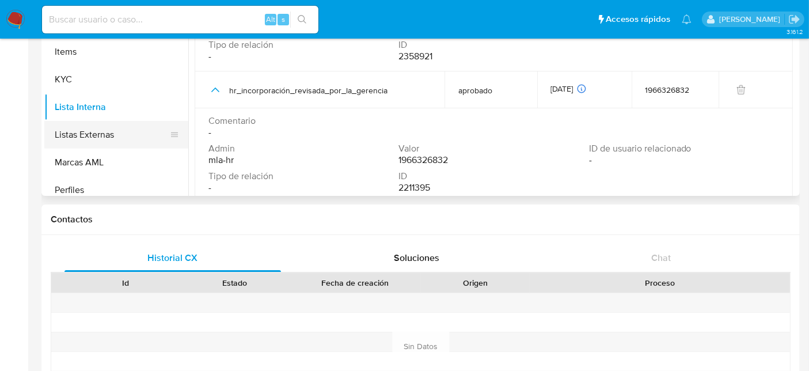
click at [77, 138] on button "Listas Externas" at bounding box center [111, 135] width 135 height 28
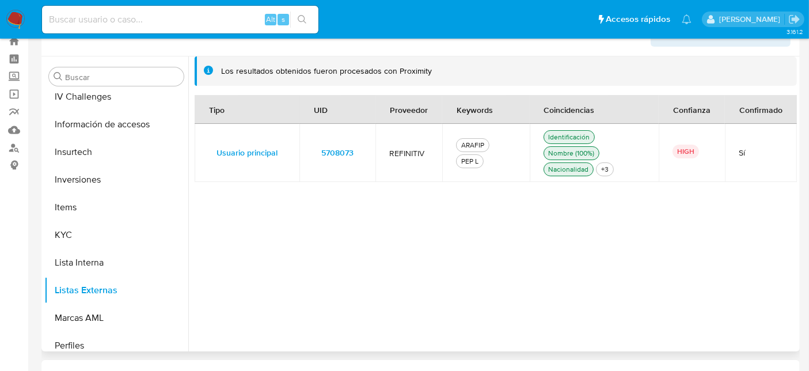
scroll to position [0, 0]
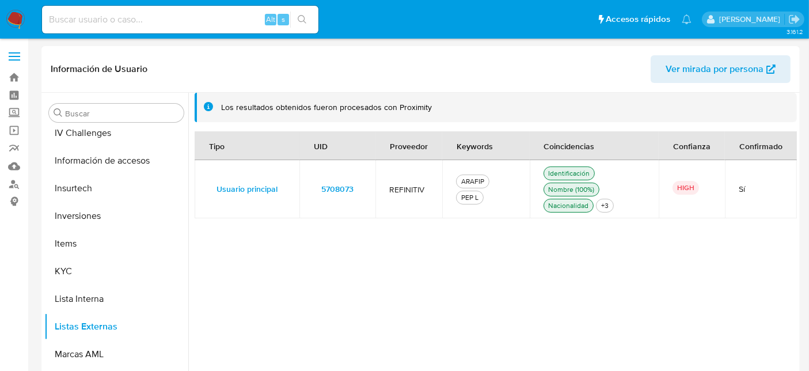
click at [475, 183] on div "ARAFIP" at bounding box center [473, 181] width 28 height 10
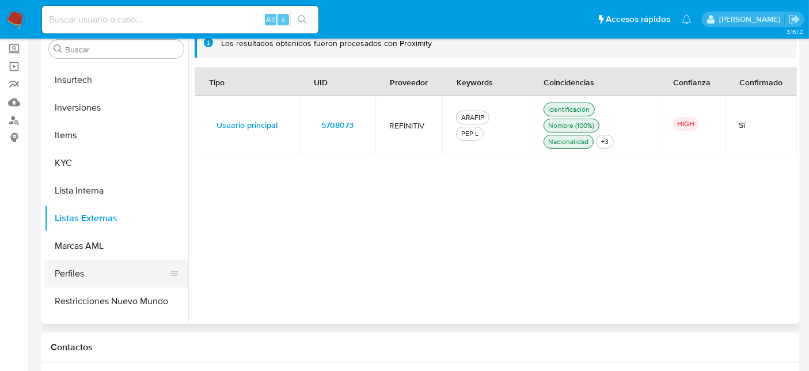
scroll to position [597, 0]
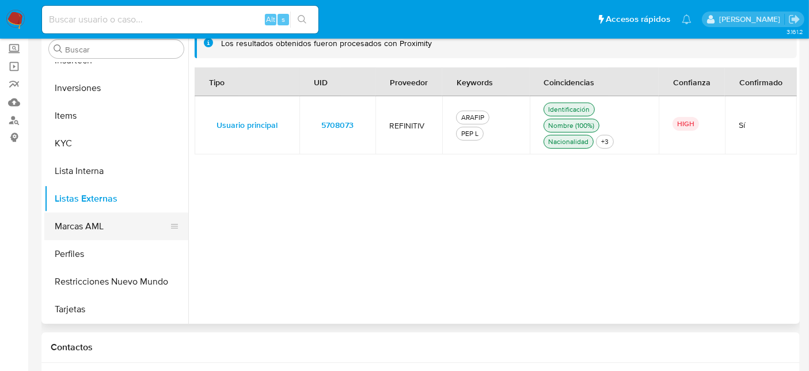
click at [90, 235] on button "Marcas AML" at bounding box center [111, 227] width 135 height 28
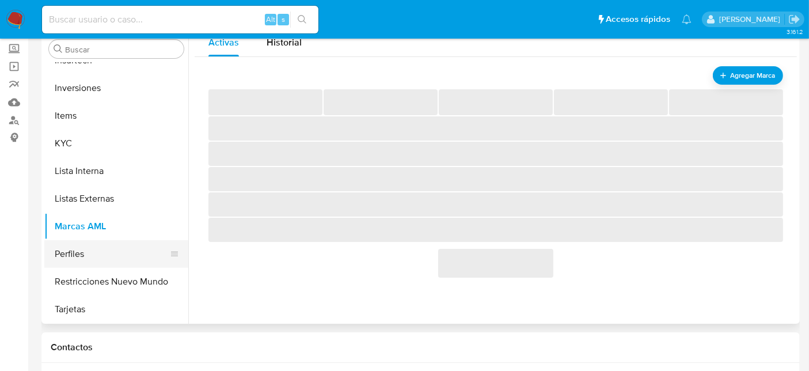
click at [88, 255] on button "Perfiles" at bounding box center [111, 254] width 135 height 28
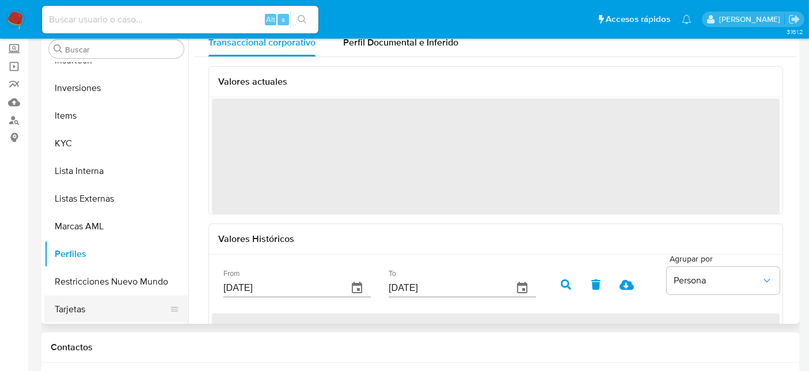
click at [76, 314] on button "Tarjetas" at bounding box center [111, 309] width 135 height 28
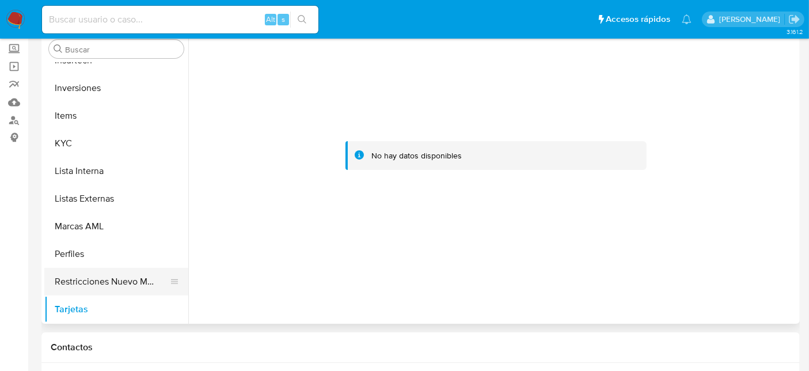
click at [81, 285] on button "Restricciones Nuevo Mundo" at bounding box center [111, 282] width 135 height 28
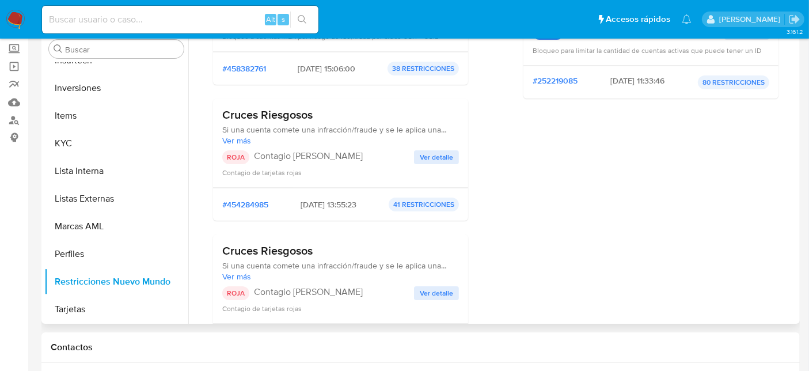
scroll to position [192, 0]
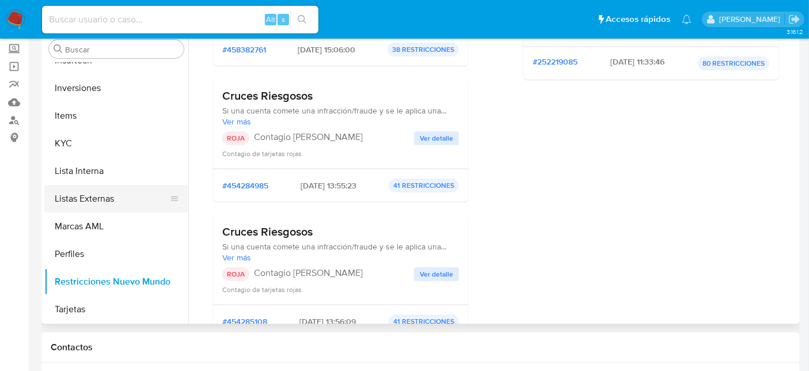
click at [70, 193] on button "Listas Externas" at bounding box center [111, 199] width 135 height 28
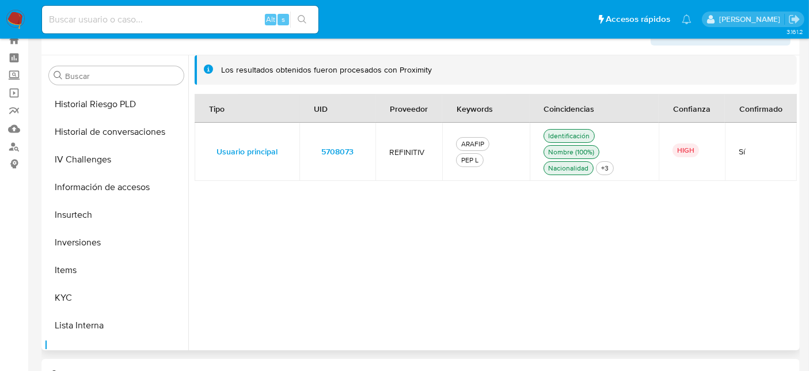
scroll to position [0, 0]
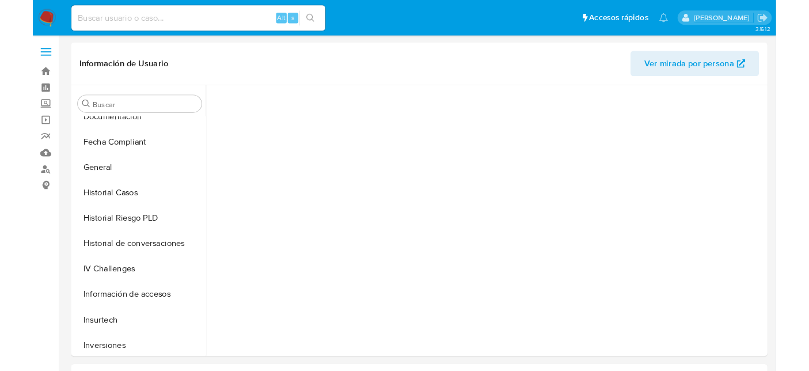
scroll to position [473, 0]
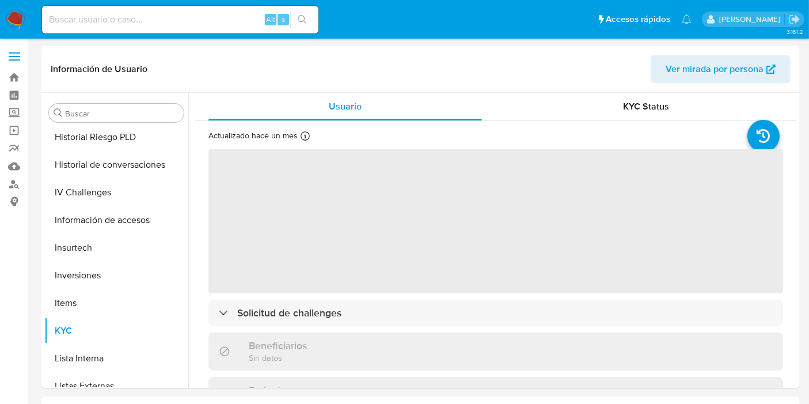
select select "10"
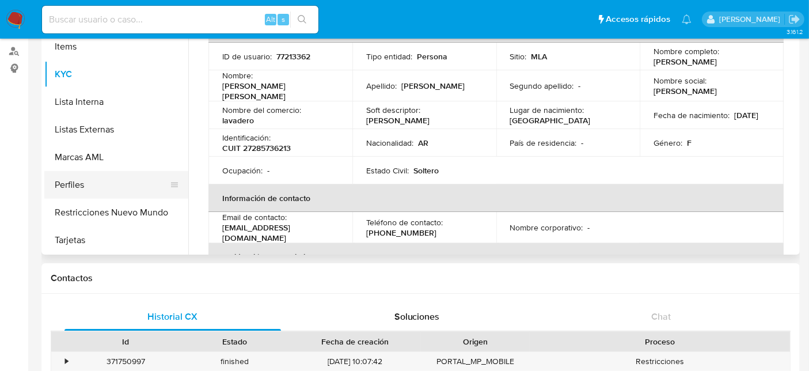
scroll to position [128, 0]
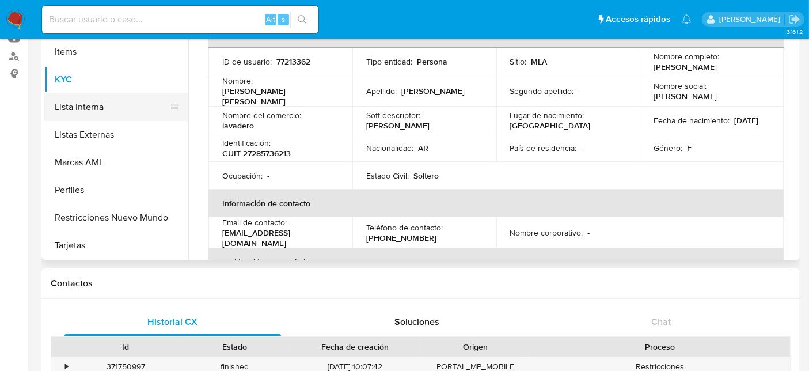
click at [122, 111] on button "Lista Interna" at bounding box center [111, 107] width 135 height 28
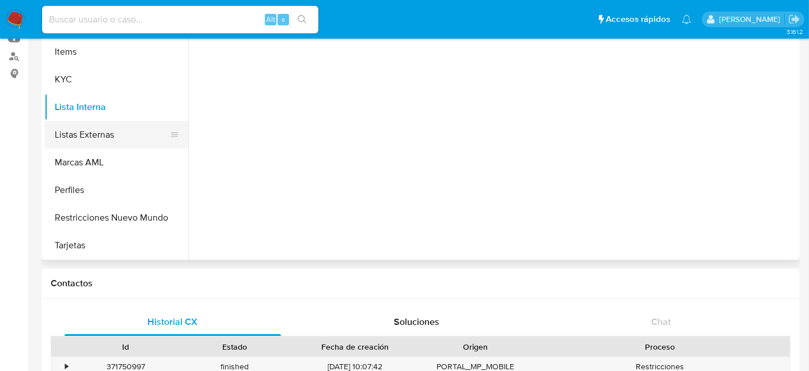
click at [81, 134] on button "Listas Externas" at bounding box center [111, 135] width 135 height 28
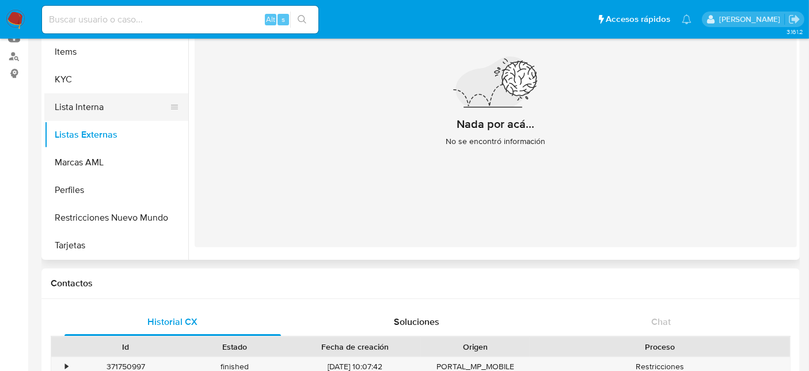
click at [79, 111] on button "Lista Interna" at bounding box center [111, 107] width 135 height 28
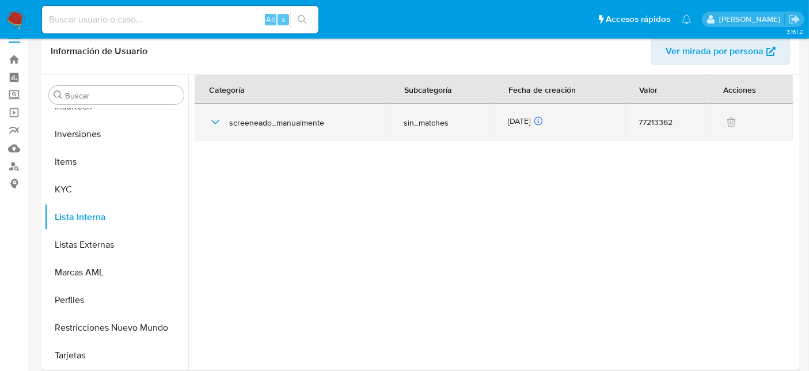
scroll to position [0, 0]
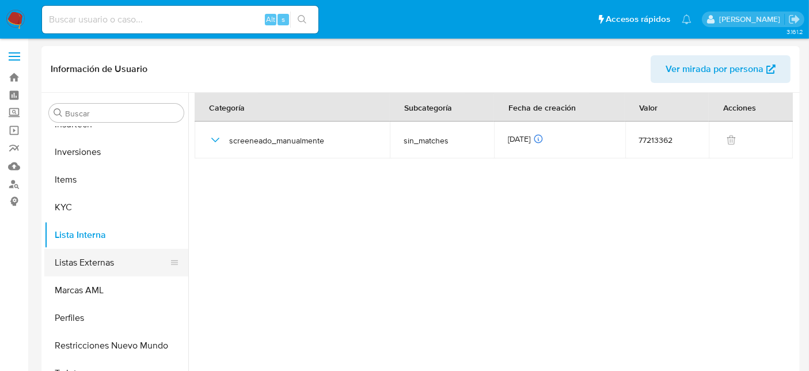
click at [107, 259] on button "Listas Externas" at bounding box center [111, 263] width 135 height 28
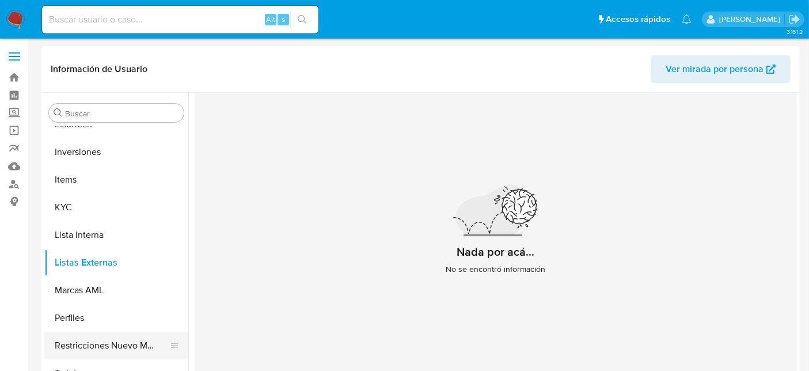
click at [115, 344] on button "Restricciones Nuevo Mundo" at bounding box center [111, 346] width 135 height 28
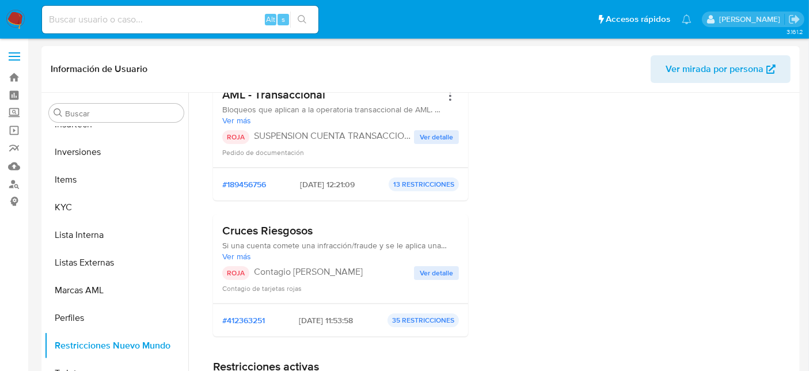
scroll to position [576, 0]
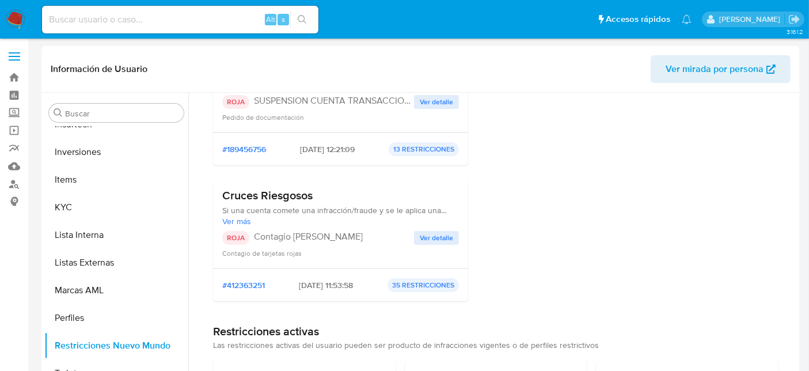
drag, startPoint x: 266, startPoint y: 233, endPoint x: 344, endPoint y: 239, distance: 78.5
click at [344, 239] on p "Contagio [PERSON_NAME]" at bounding box center [334, 237] width 160 height 12
click at [350, 242] on div "ROJA Contagio [PERSON_NAME]" at bounding box center [318, 238] width 192 height 14
click at [438, 234] on span "Ver detalle" at bounding box center [436, 238] width 33 height 12
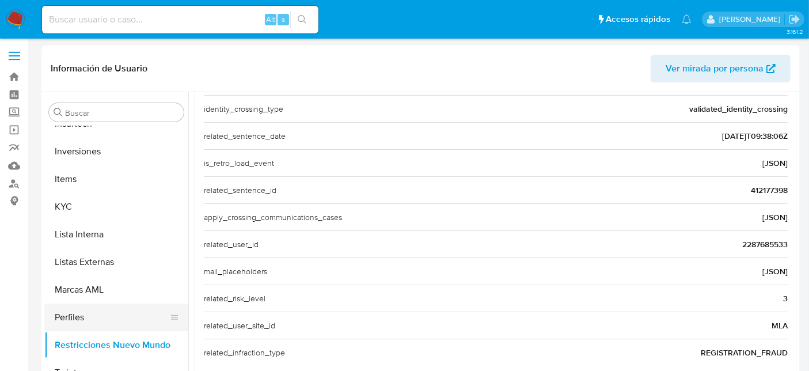
scroll to position [0, 0]
click at [99, 290] on button "Marcas AML" at bounding box center [111, 290] width 135 height 28
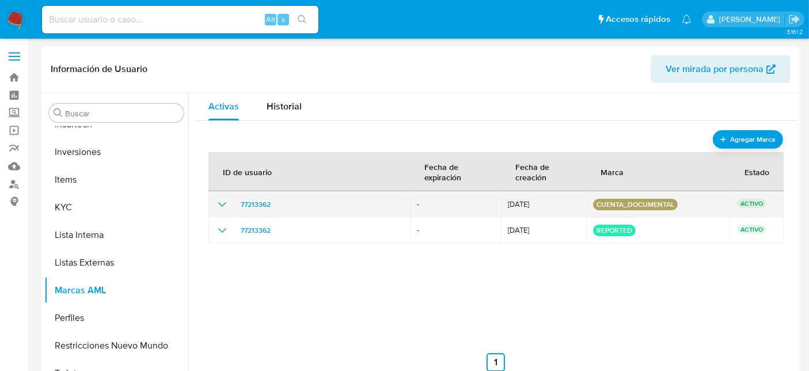
click at [222, 206] on icon "show_hidden_detail_by_id_77213362" at bounding box center [222, 205] width 14 height 14
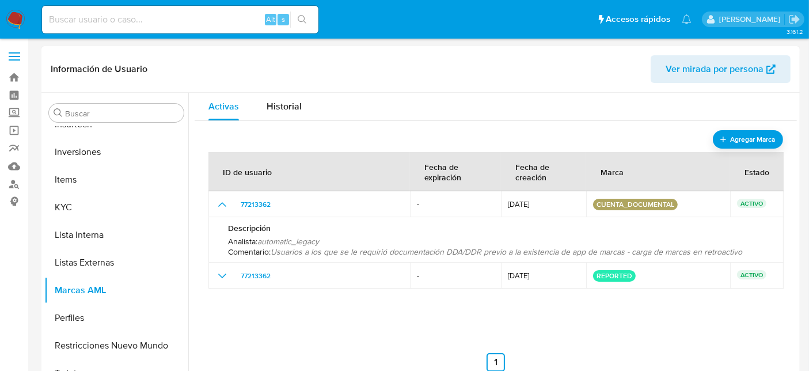
drag, startPoint x: 403, startPoint y: 248, endPoint x: 688, endPoint y: 251, distance: 285.1
click at [686, 249] on span "Usuarios a los que se le requirió documentación DDA/DDR previo a la existencia …" at bounding box center [507, 252] width 472 height 12
drag, startPoint x: 694, startPoint y: 253, endPoint x: 741, endPoint y: 249, distance: 47.4
click at [695, 253] on span "Usuarios a los que se le requirió documentación DDA/DDR previo a la existencia …" at bounding box center [507, 252] width 472 height 12
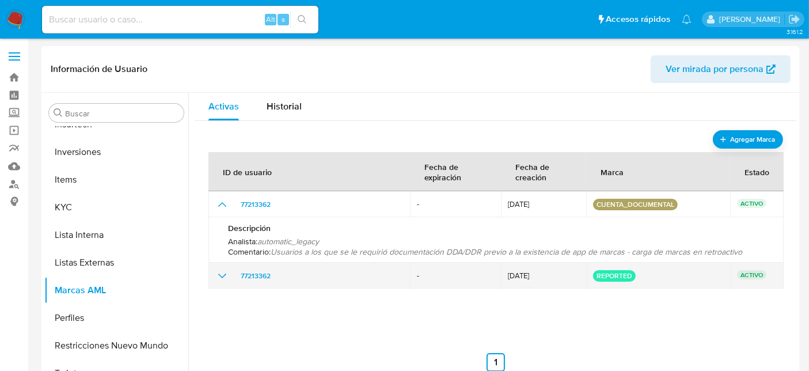
click at [220, 279] on icon "show_hidden_detail_by_id_77213362" at bounding box center [222, 276] width 14 height 14
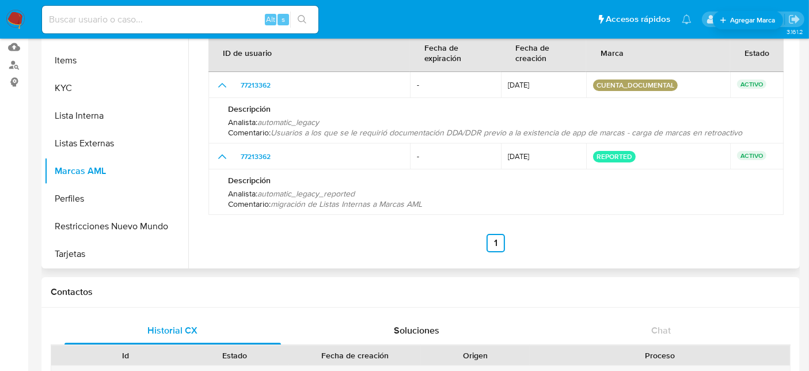
scroll to position [128, 0]
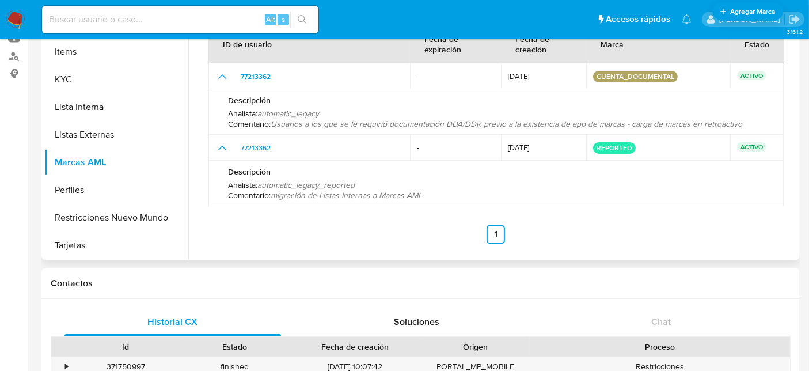
drag, startPoint x: 331, startPoint y: 202, endPoint x: 412, endPoint y: 196, distance: 80.8
click at [411, 195] on div "Descripción Analista : automatic_legacy_reported Comentario : migración de List…" at bounding box center [496, 184] width 548 height 46
click at [412, 197] on span "migración de Listas Internas a Marcas AML" at bounding box center [346, 196] width 151 height 12
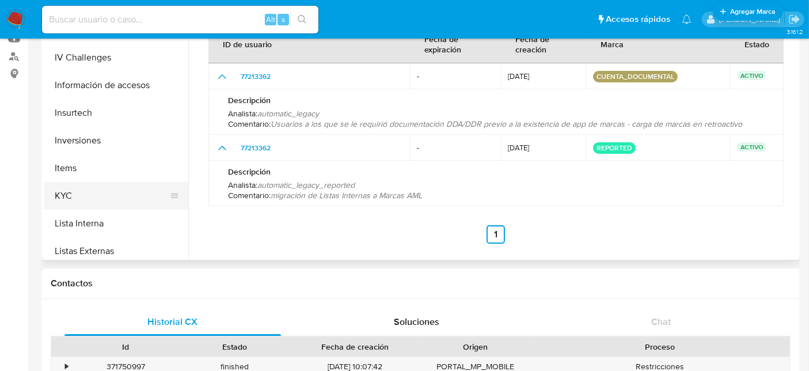
scroll to position [469, 0]
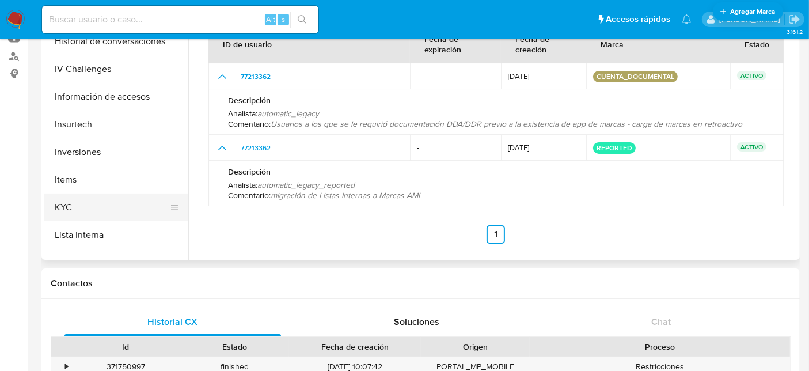
click at [87, 198] on button "KYC" at bounding box center [111, 208] width 135 height 28
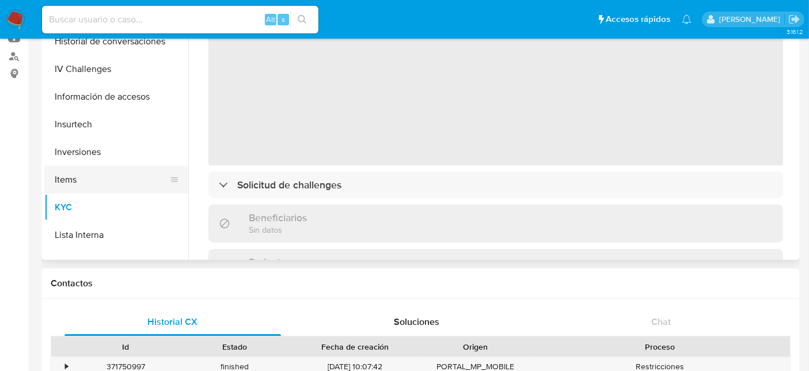
click at [77, 180] on button "Items" at bounding box center [111, 180] width 135 height 28
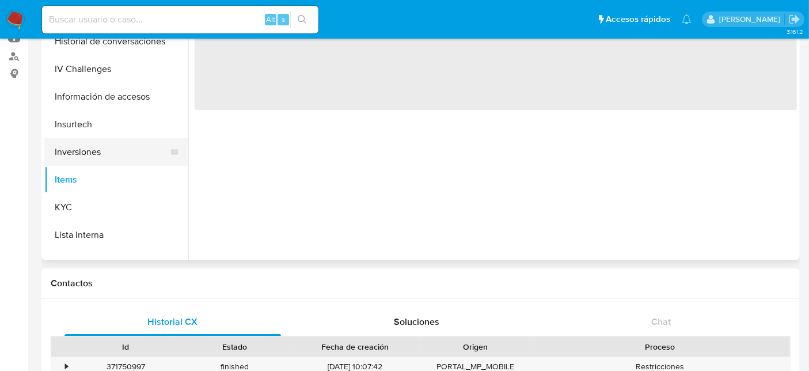
click at [85, 154] on button "Inversiones" at bounding box center [111, 152] width 135 height 28
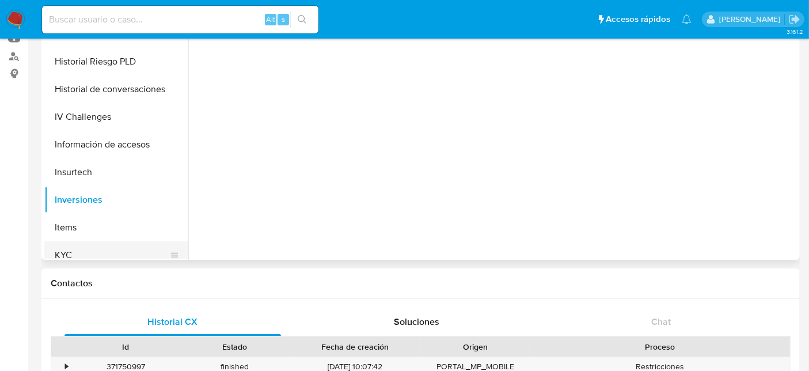
scroll to position [340, 0]
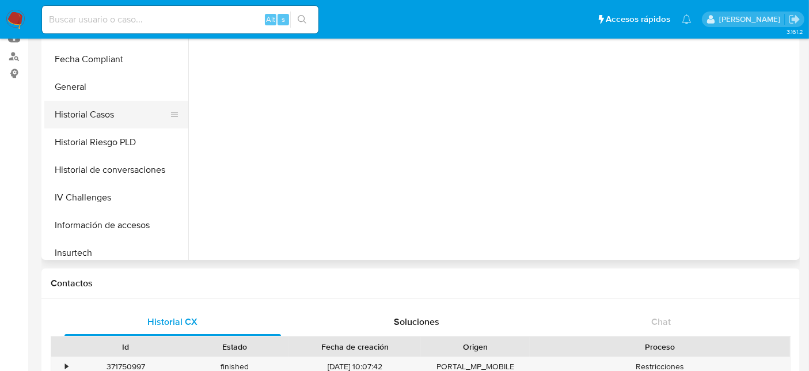
click at [94, 121] on button "Historial Casos" at bounding box center [111, 115] width 135 height 28
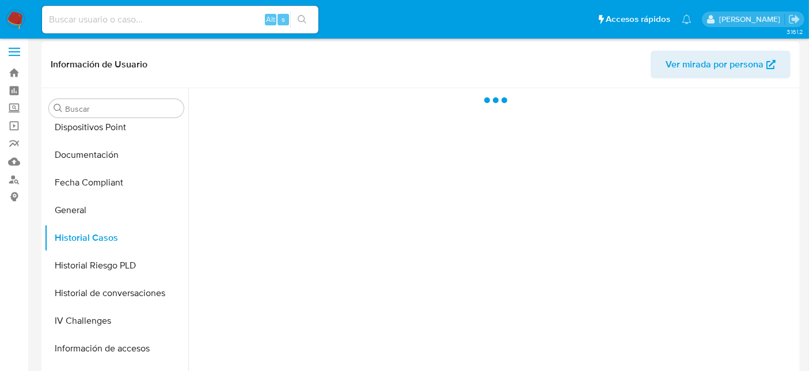
scroll to position [0, 0]
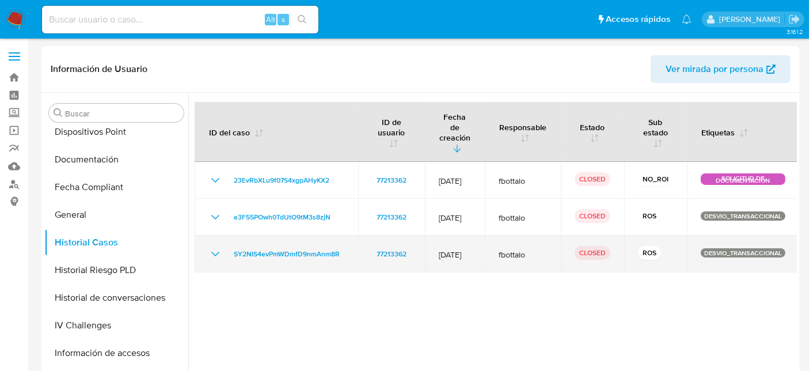
drag, startPoint x: 476, startPoint y: 244, endPoint x: 462, endPoint y: 261, distance: 22.9
click at [459, 249] on span "12/Jun/2022" at bounding box center [455, 254] width 32 height 10
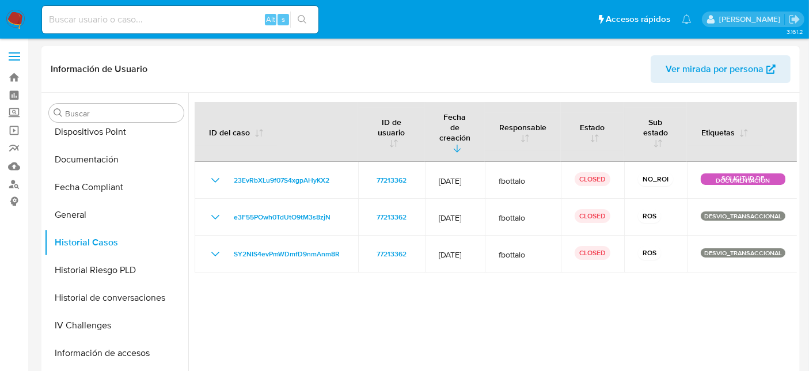
click at [483, 295] on div at bounding box center [492, 240] width 609 height 295
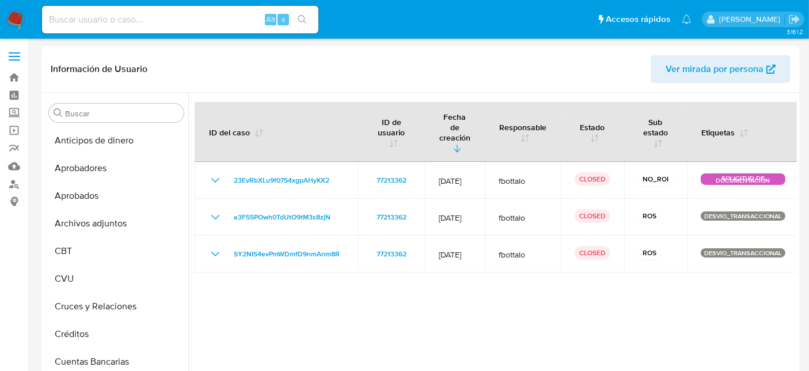
click at [171, 22] on input at bounding box center [180, 19] width 276 height 15
paste input "2287685533"
type input "2287685533"
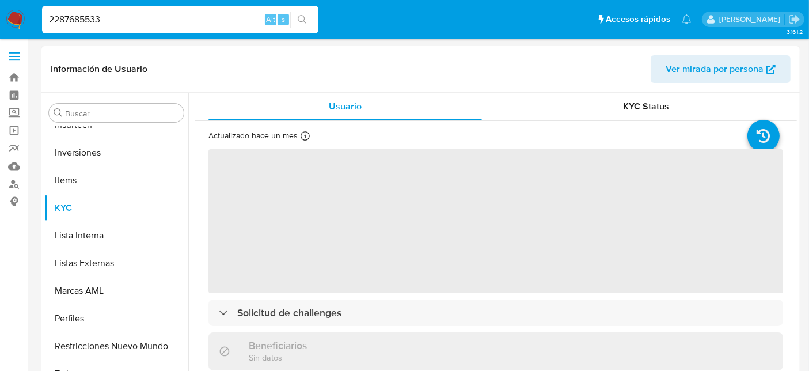
scroll to position [597, 0]
select select "10"
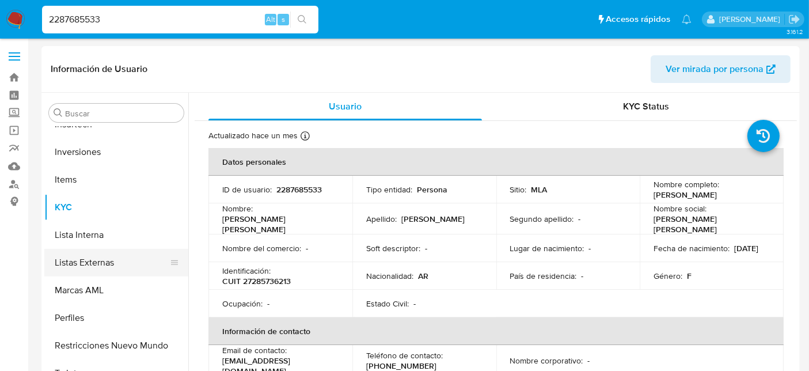
click at [112, 249] on button "Listas Externas" at bounding box center [111, 263] width 135 height 28
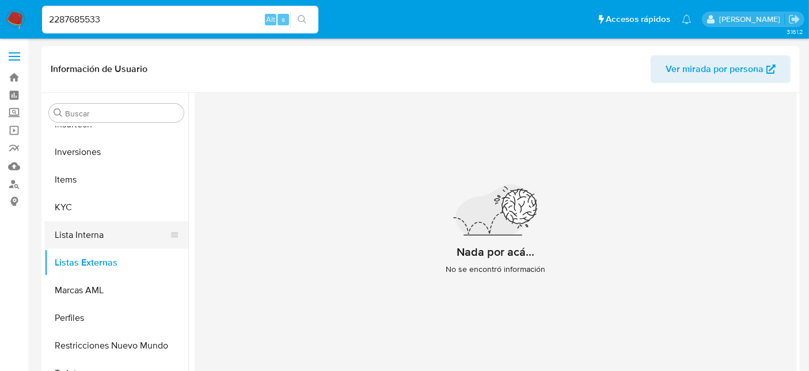
click at [107, 237] on button "Lista Interna" at bounding box center [111, 235] width 135 height 28
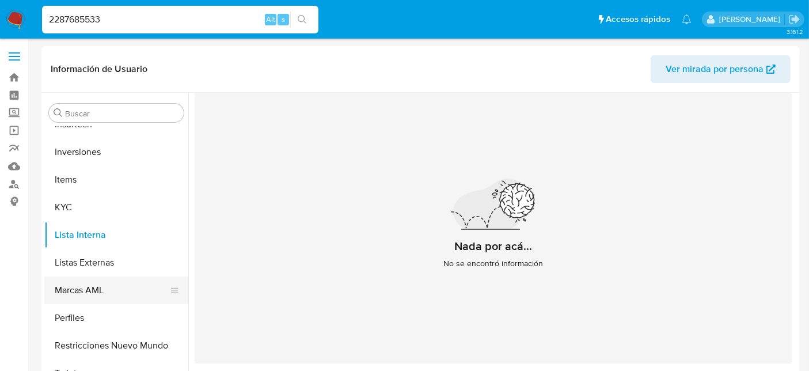
click at [98, 298] on button "Marcas AML" at bounding box center [111, 290] width 135 height 28
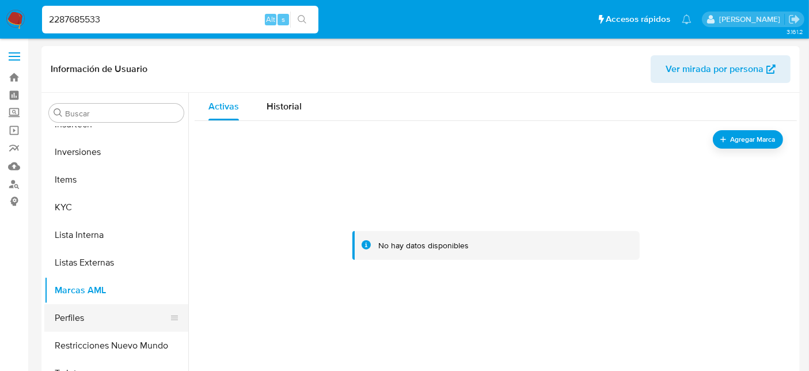
click at [97, 321] on button "Perfiles" at bounding box center [111, 318] width 135 height 28
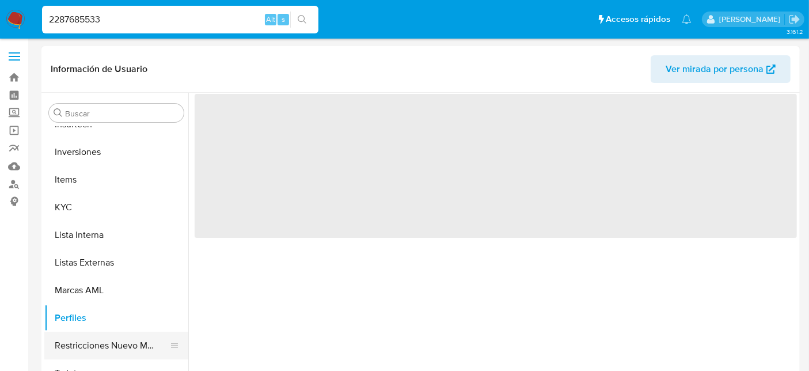
click at [86, 347] on button "Restricciones Nuevo Mundo" at bounding box center [111, 346] width 135 height 28
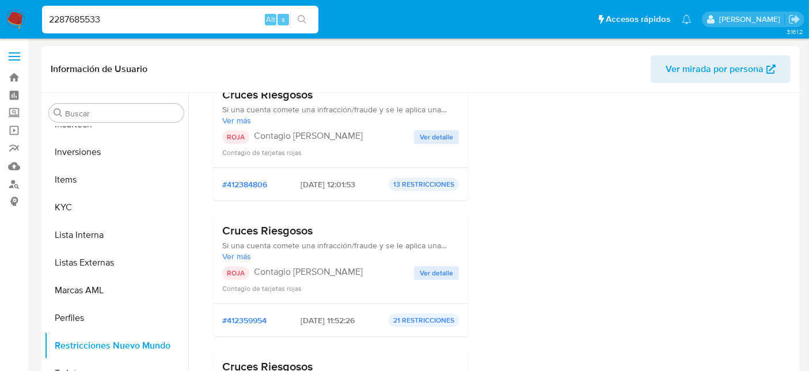
scroll to position [0, 0]
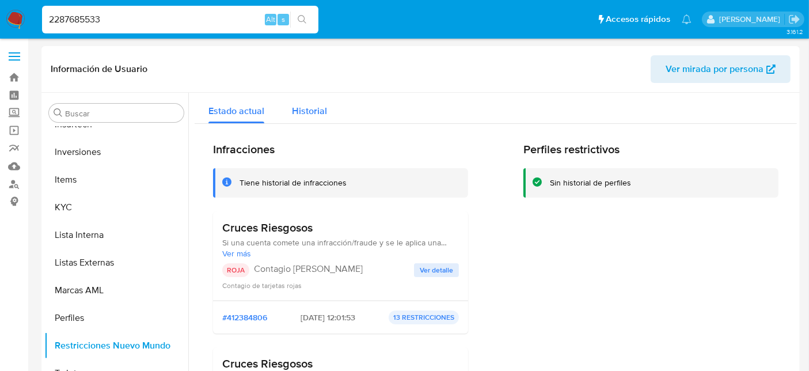
click at [300, 118] on div "Historial" at bounding box center [309, 108] width 35 height 31
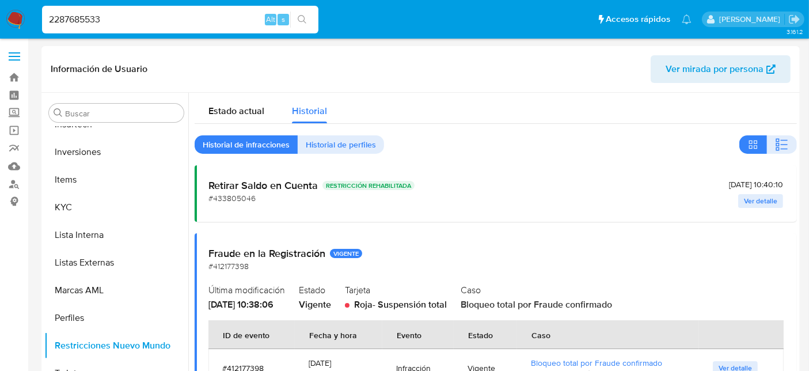
drag, startPoint x: 444, startPoint y: 183, endPoint x: 252, endPoint y: 187, distance: 192.4
click at [226, 183] on div "Retirar Saldo en Cuenta RESTRICCIÓN REHABILITADA #433805046 26/04/2025 - 10:40:…" at bounding box center [496, 193] width 575 height 29
click at [283, 188] on h2 "Retirar Saldo en Cuenta RESTRICCIÓN REHABILITADA" at bounding box center [312, 185] width 206 height 13
click at [298, 198] on div "Retirar Saldo en Cuenta RESTRICCIÓN REHABILITADA #433805046" at bounding box center [312, 191] width 206 height 25
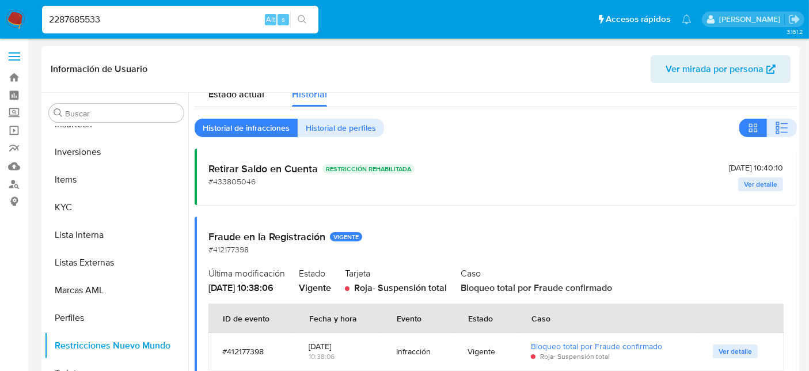
scroll to position [64, 0]
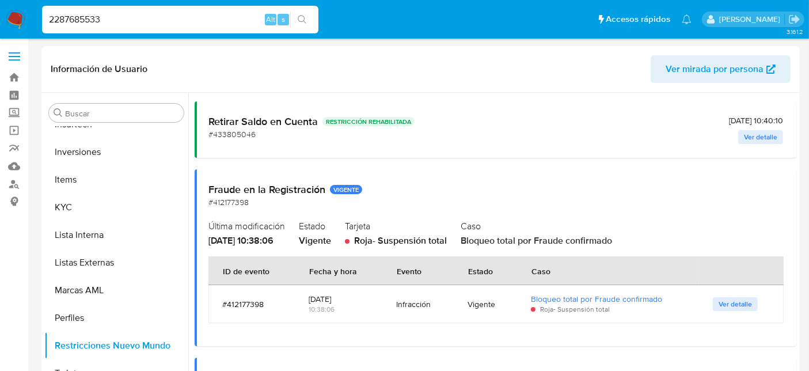
drag, startPoint x: 569, startPoint y: 231, endPoint x: 485, endPoint y: 229, distance: 83.5
click at [485, 229] on div "Caso Bloqueo total por Fraude confirmado" at bounding box center [622, 232] width 323 height 30
click at [487, 229] on h2 "Caso" at bounding box center [622, 225] width 323 height 17
click at [564, 203] on div "Fraude en la Registración VIGENTE #412177398" at bounding box center [496, 195] width 575 height 25
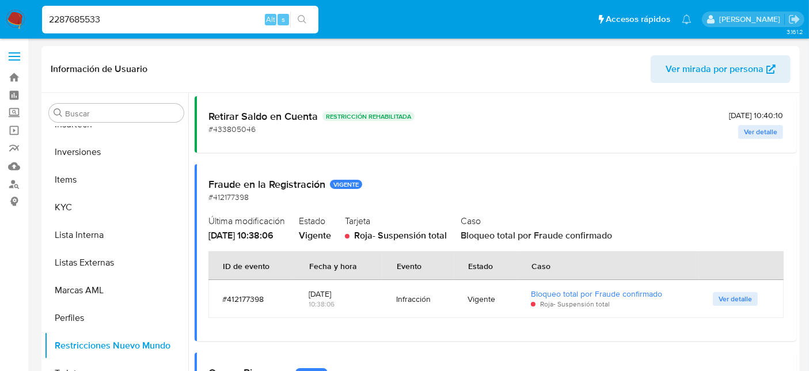
scroll to position [0, 0]
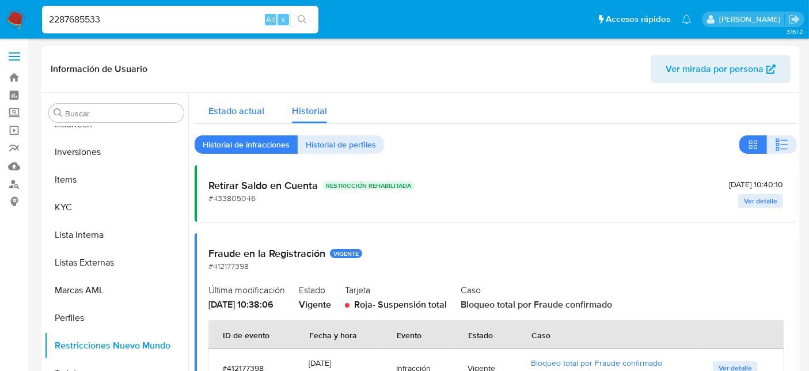
click at [245, 119] on div "Estado actual" at bounding box center [237, 108] width 56 height 31
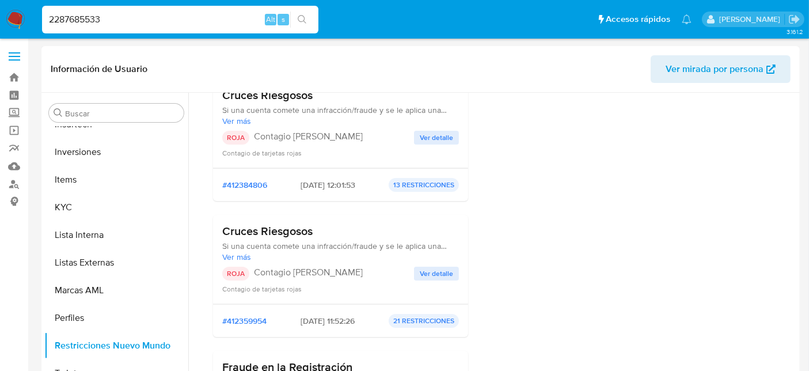
scroll to position [192, 0]
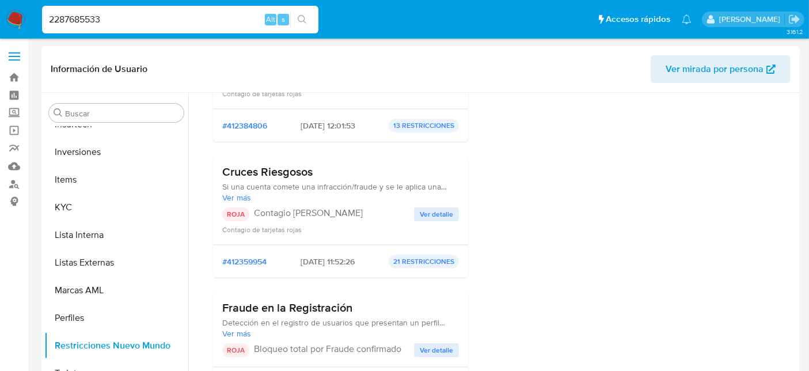
drag, startPoint x: 240, startPoint y: 304, endPoint x: 362, endPoint y: 306, distance: 121.6
click at [355, 306] on h3 "Fraude en la Registración" at bounding box center [340, 308] width 237 height 14
click at [362, 306] on h3 "Fraude en la Registración" at bounding box center [340, 308] width 237 height 14
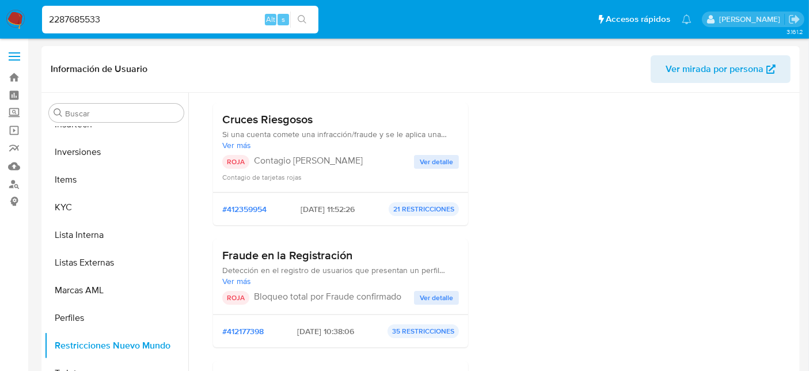
scroll to position [256, 0]
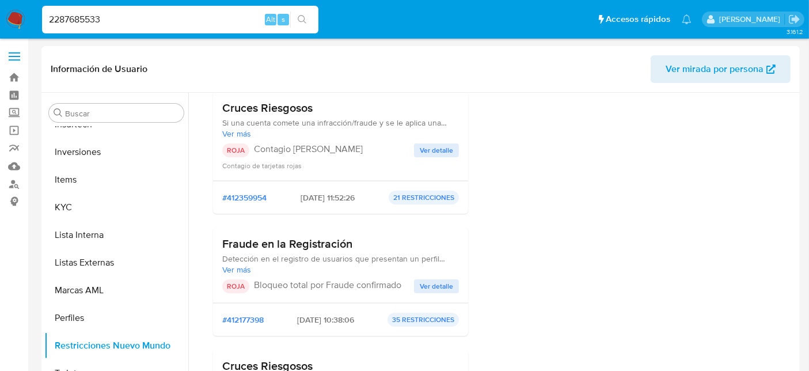
drag, startPoint x: 260, startPoint y: 310, endPoint x: 346, endPoint y: 251, distance: 104.2
click at [353, 253] on span "Detección en el registro de usuarios que presentan un perfil riesgoso para el e…" at bounding box center [340, 258] width 237 height 10
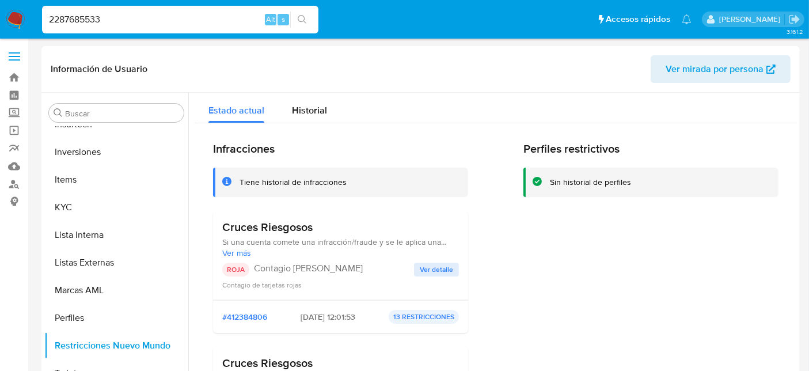
scroll to position [0, 0]
click at [308, 103] on div "Historial" at bounding box center [309, 108] width 35 height 31
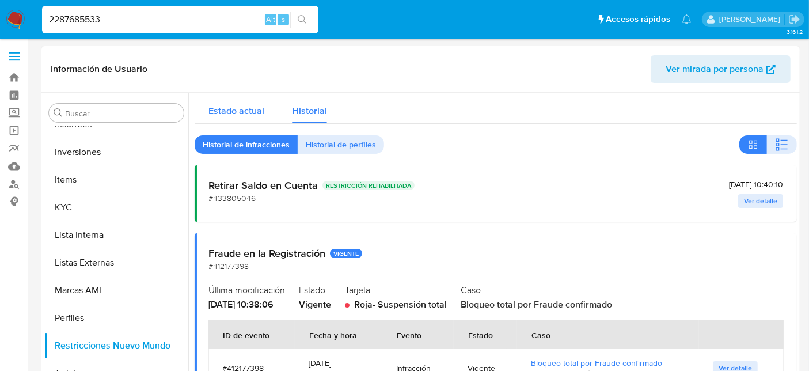
drag, startPoint x: 209, startPoint y: 115, endPoint x: 228, endPoint y: 113, distance: 19.1
click at [209, 115] on span "Estado actual" at bounding box center [237, 110] width 56 height 13
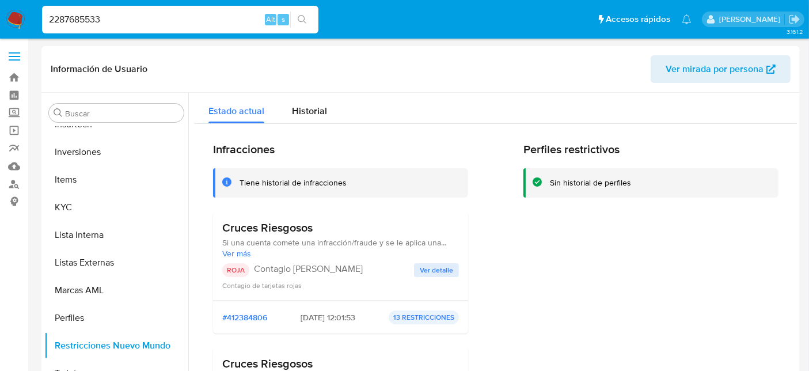
drag, startPoint x: 233, startPoint y: 226, endPoint x: 348, endPoint y: 229, distance: 115.3
click at [348, 229] on h3 "Cruces Riesgosos" at bounding box center [340, 228] width 237 height 14
click at [373, 233] on h3 "Cruces Riesgosos" at bounding box center [340, 228] width 237 height 14
click at [227, 252] on span "Ver más" at bounding box center [340, 253] width 237 height 10
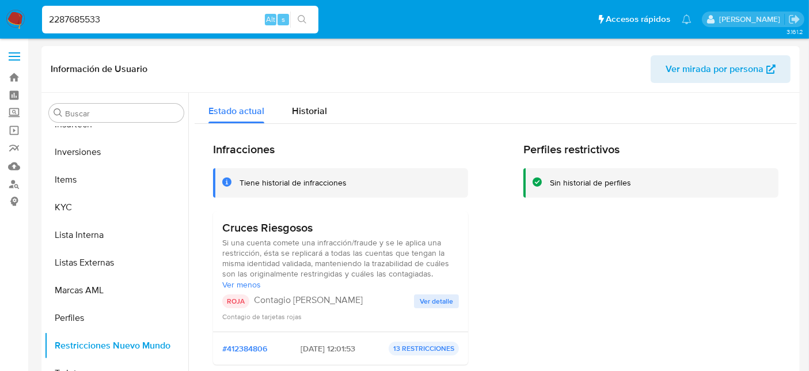
drag, startPoint x: 251, startPoint y: 240, endPoint x: 339, endPoint y: 272, distance: 93.8
click at [337, 271] on span "Si una cuenta comete una infracción/fraude y se le aplica una restricción, ésta…" at bounding box center [340, 257] width 237 height 41
click at [353, 278] on span "Si una cuenta comete una infracción/fraude y se le aplica una restricción, ésta…" at bounding box center [340, 257] width 237 height 41
click at [423, 305] on span "Ver detalle" at bounding box center [436, 301] width 33 height 12
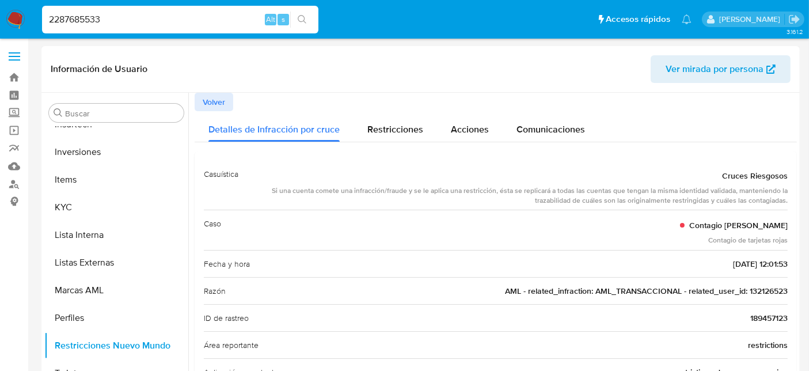
drag, startPoint x: 370, startPoint y: 187, endPoint x: 395, endPoint y: 196, distance: 27.0
click at [396, 196] on div "Si una cuenta comete una infracción/fraude y se le aplica una restricción, ésta…" at bounding box center [518, 196] width 540 height 20
click at [395, 196] on div "Si una cuenta comete una infracción/fraude y se le aplica una restricción, ésta…" at bounding box center [518, 196] width 540 height 20
click at [390, 191] on div "Si una cuenta comete una infracción/fraude y se le aplica una restricción, ésta…" at bounding box center [518, 196] width 540 height 20
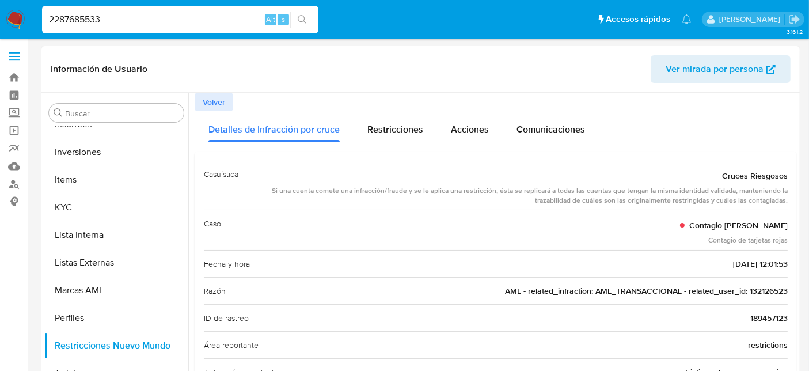
click at [453, 195] on div "Si una cuenta comete una infracción/fraude y se le aplica una restricción, ésta…" at bounding box center [518, 196] width 540 height 20
drag, startPoint x: 386, startPoint y: 189, endPoint x: 423, endPoint y: 192, distance: 36.4
click at [396, 190] on div "Si una cuenta comete una infracción/fraude y se le aplica una restricción, ésta…" at bounding box center [518, 196] width 540 height 20
click at [472, 198] on div "Si una cuenta comete una infracción/fraude y se le aplica una restricción, ésta…" at bounding box center [518, 196] width 540 height 20
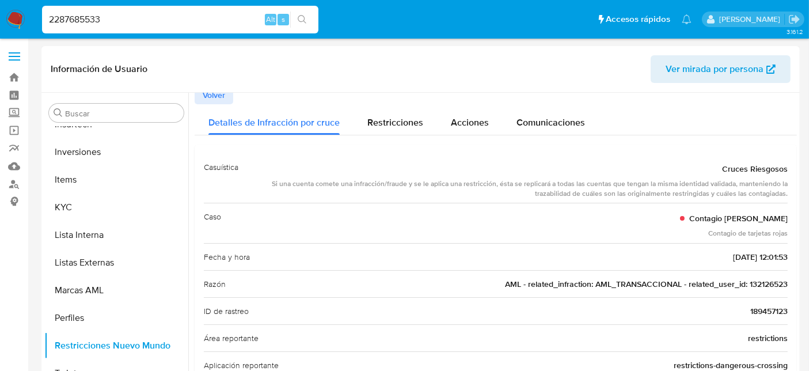
scroll to position [3, 0]
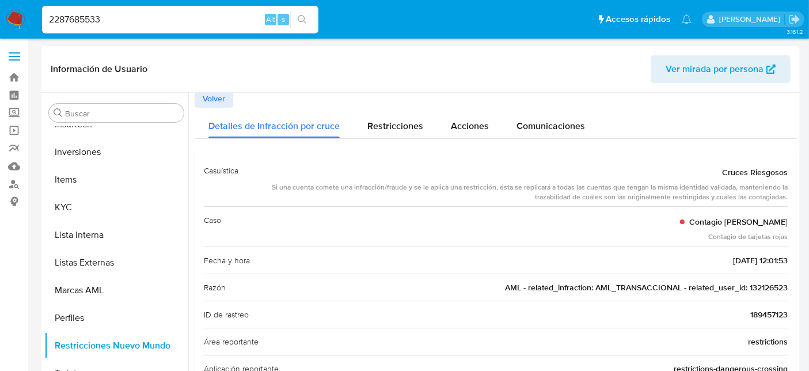
drag, startPoint x: 745, startPoint y: 225, endPoint x: 784, endPoint y: 228, distance: 39.3
click at [747, 248] on div "Fecha y hora 25/02/2025 - 12:01:53" at bounding box center [496, 260] width 584 height 27
click at [390, 116] on div "Restricciones" at bounding box center [395, 123] width 56 height 31
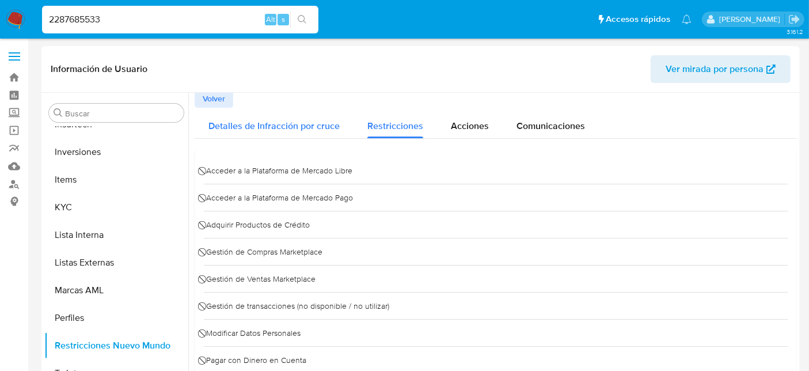
click at [314, 131] on span "Detalles de Infracción por cruce" at bounding box center [274, 125] width 131 height 13
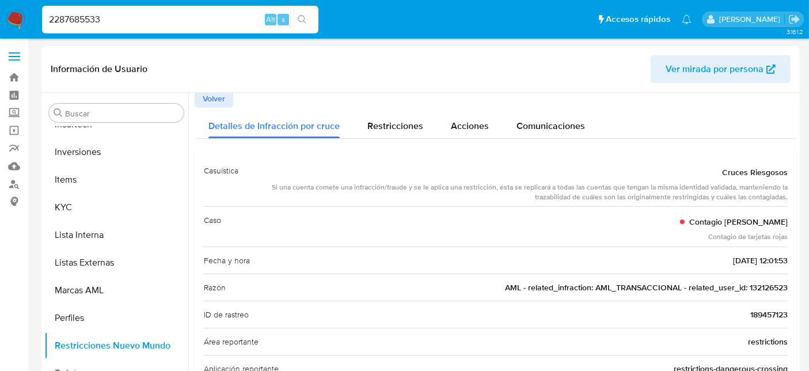
click at [524, 129] on span "Comunicaciones" at bounding box center [551, 125] width 69 height 13
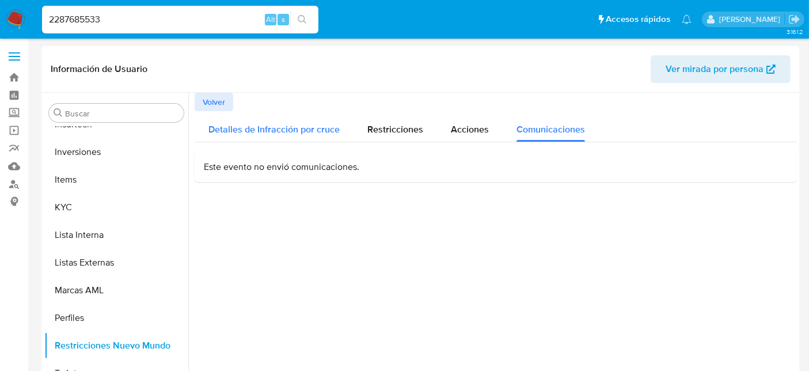
scroll to position [0, 0]
click at [227, 130] on span "Detalles de Infracción por cruce" at bounding box center [274, 129] width 131 height 13
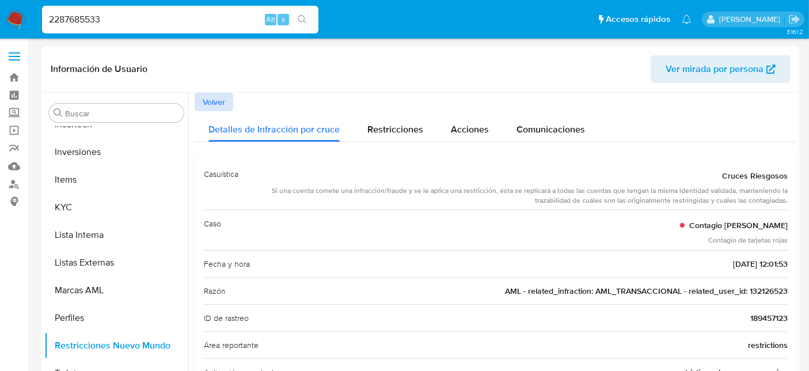
click at [213, 106] on span "Volver" at bounding box center [214, 102] width 22 height 16
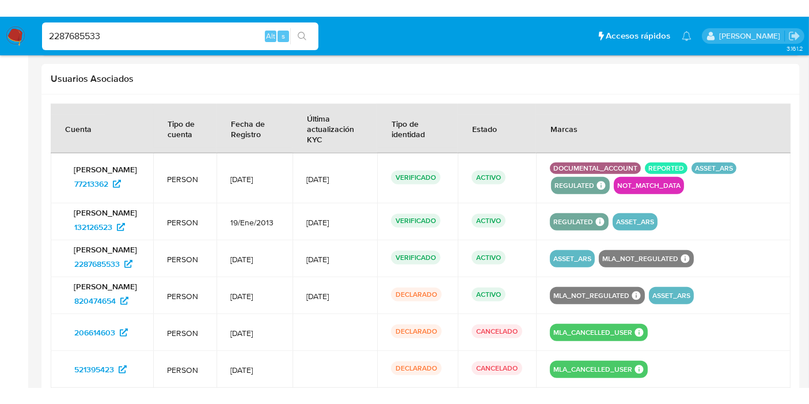
scroll to position [1176, 0]
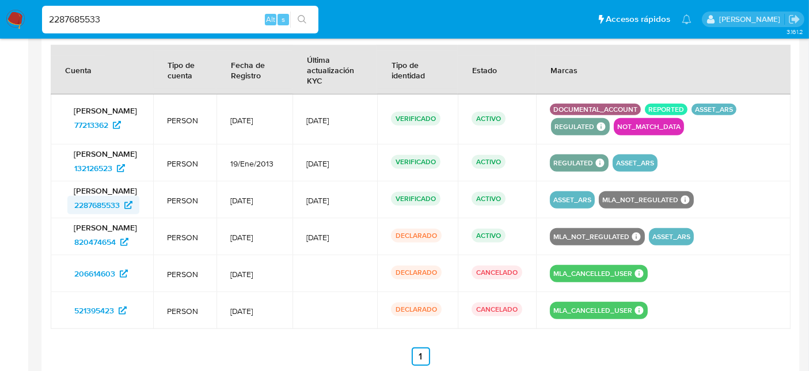
click at [115, 209] on span "2287685533" at bounding box center [97, 205] width 46 height 18
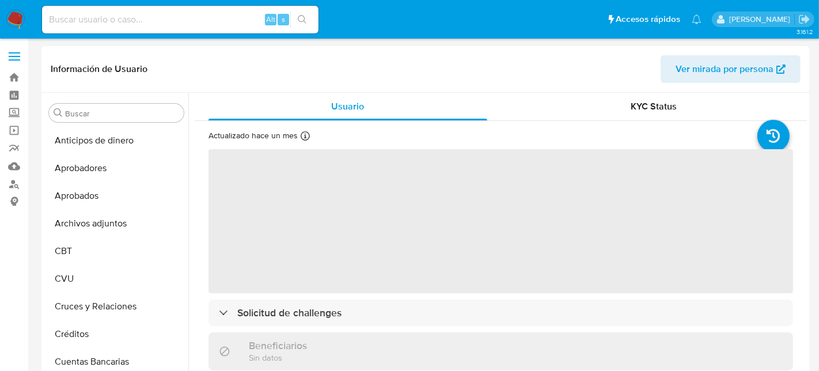
select select "10"
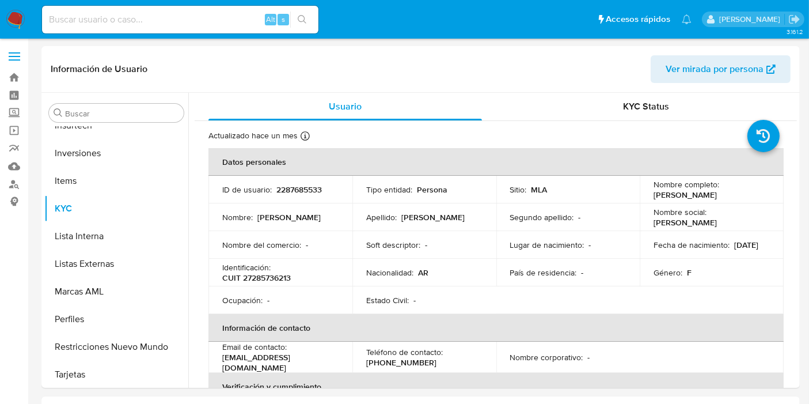
scroll to position [597, 0]
drag, startPoint x: 214, startPoint y: 7, endPoint x: 214, endPoint y: 14, distance: 6.4
click at [213, 9] on div "Alt s" at bounding box center [180, 20] width 276 height 28
click at [217, 21] on input at bounding box center [180, 19] width 276 height 15
paste input "77213362"
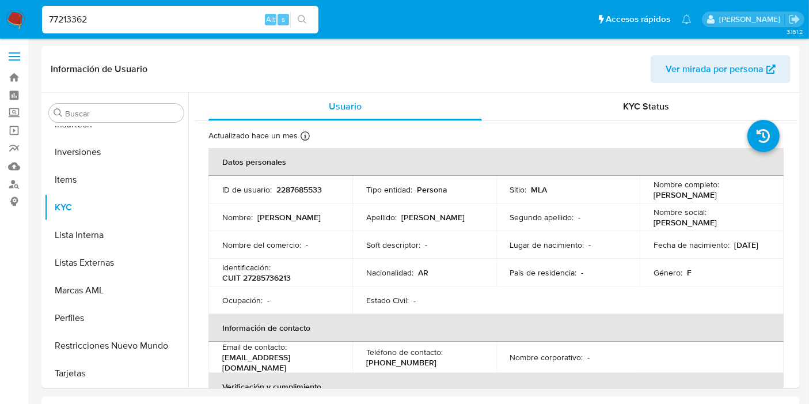
type input "77213362"
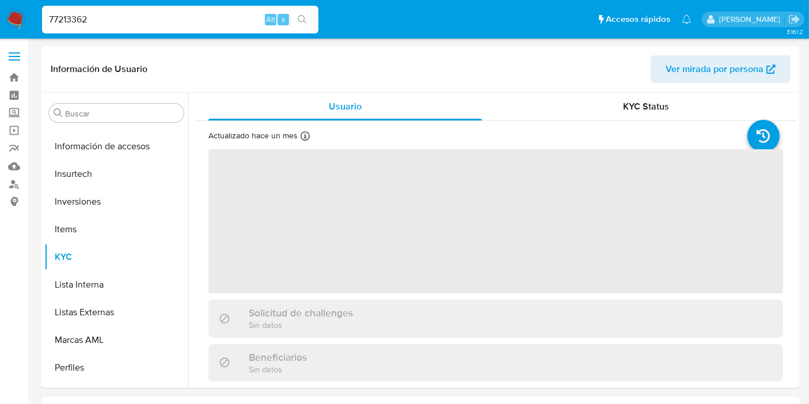
scroll to position [597, 0]
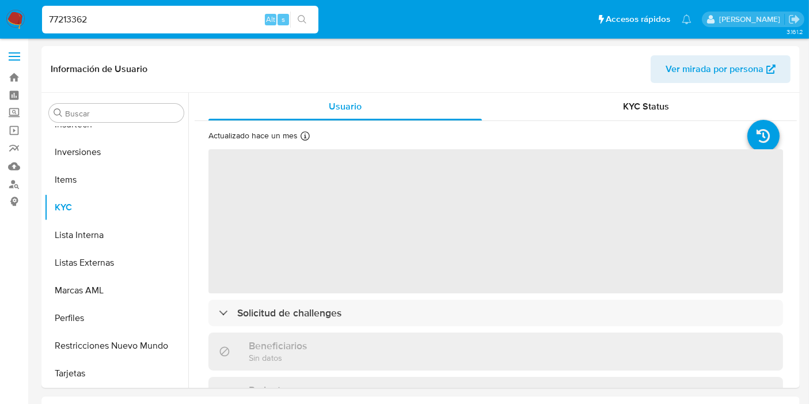
select select "10"
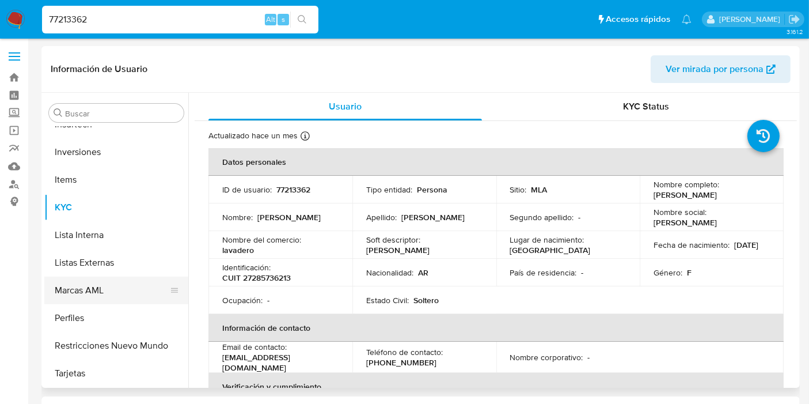
click at [88, 287] on button "Marcas AML" at bounding box center [111, 290] width 135 height 28
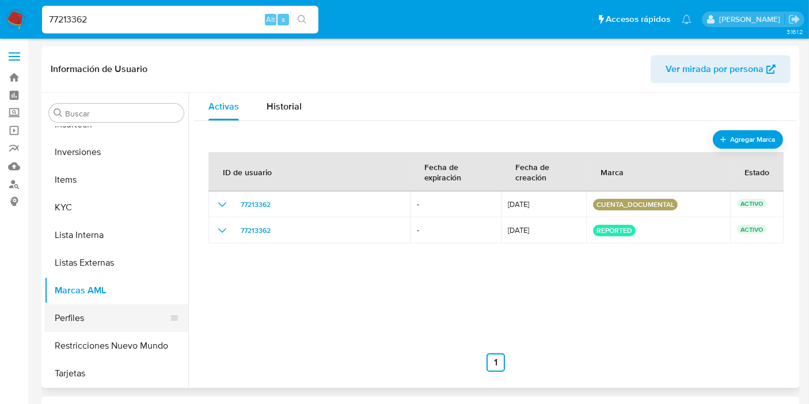
click at [90, 315] on button "Perfiles" at bounding box center [111, 318] width 135 height 28
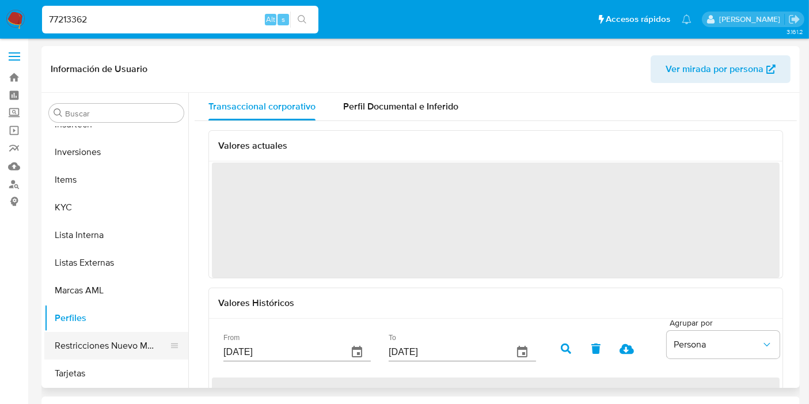
click at [100, 348] on button "Restricciones Nuevo Mundo" at bounding box center [111, 346] width 135 height 28
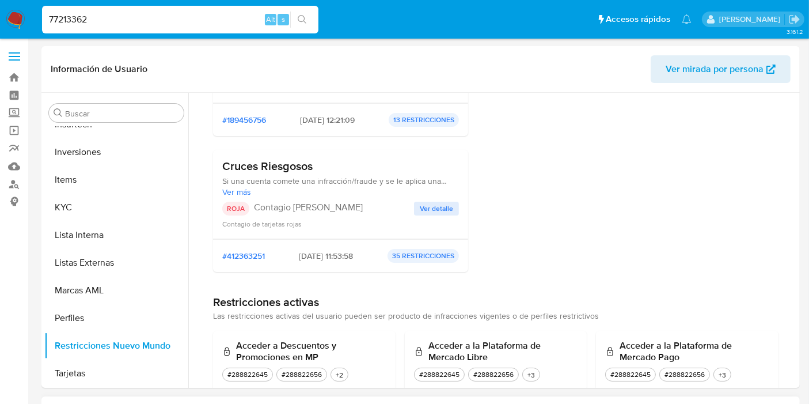
scroll to position [576, 0]
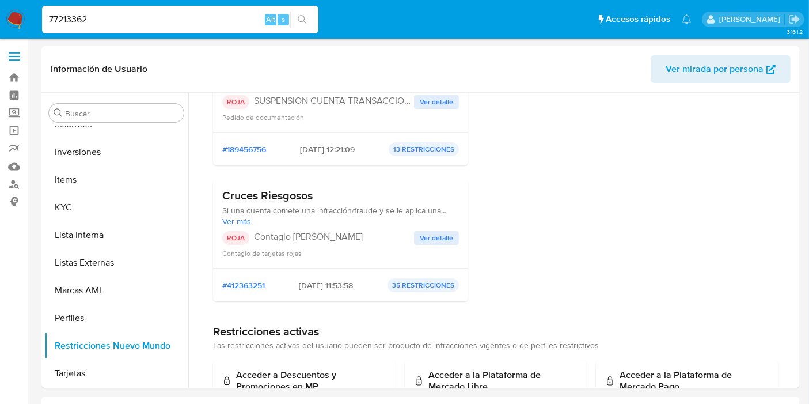
drag, startPoint x: 122, startPoint y: 20, endPoint x: 0, endPoint y: 25, distance: 121.6
click at [0, 25] on nav "Pausado Ver notificaciones 77213362 Alt s Accesos rápidos Presiona las siguient…" at bounding box center [404, 19] width 809 height 39
paste input "1035117601"
type input "1035117601"
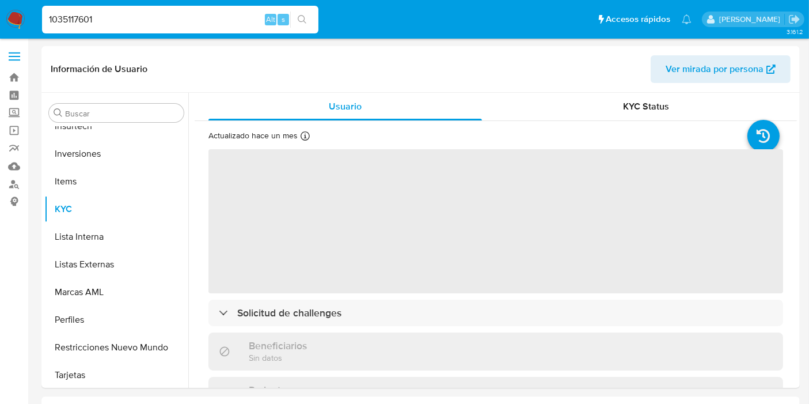
scroll to position [597, 0]
select select "10"
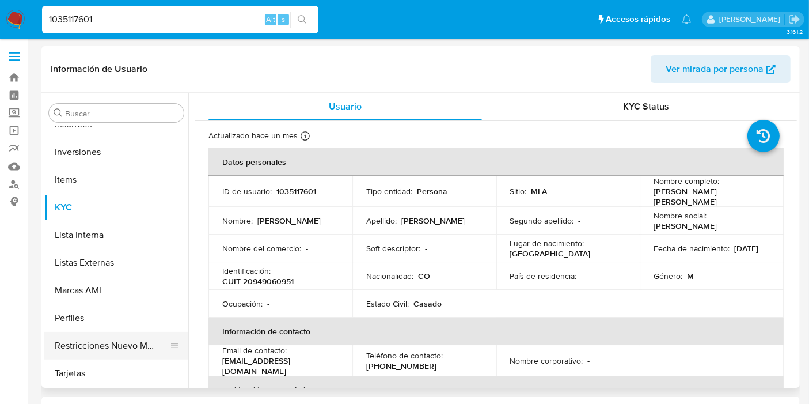
click at [84, 346] on button "Restricciones Nuevo Mundo" at bounding box center [111, 346] width 135 height 28
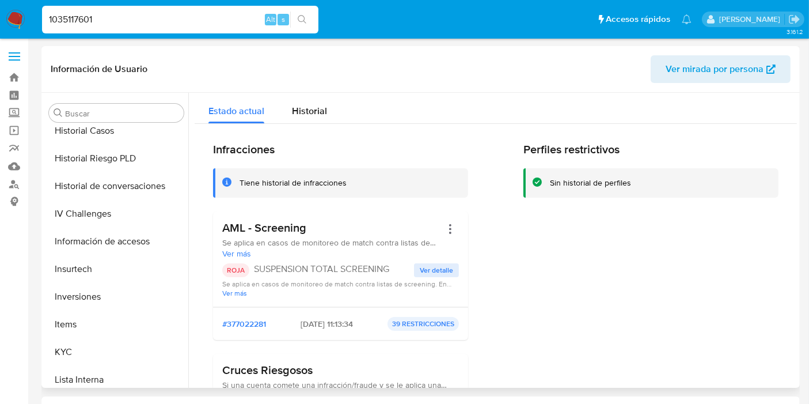
scroll to position [533, 0]
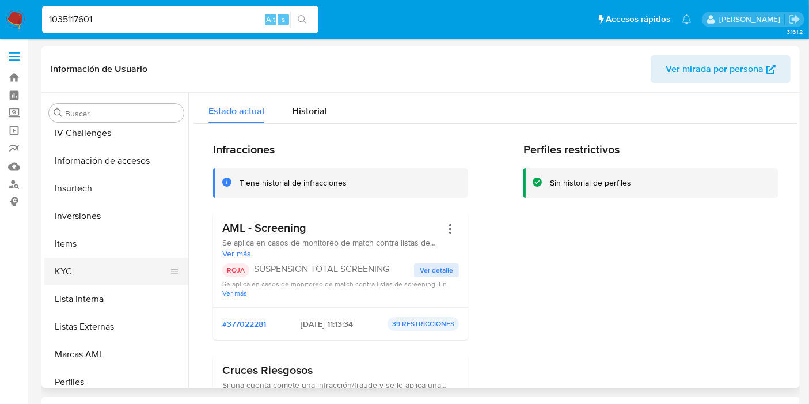
click at [65, 266] on button "KYC" at bounding box center [111, 271] width 135 height 28
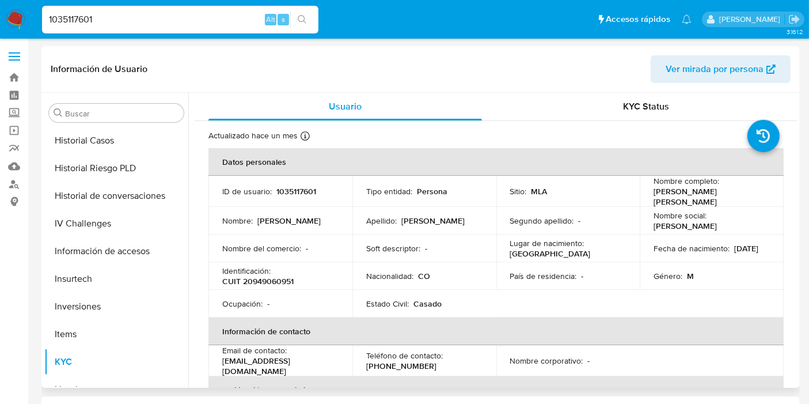
scroll to position [404, 0]
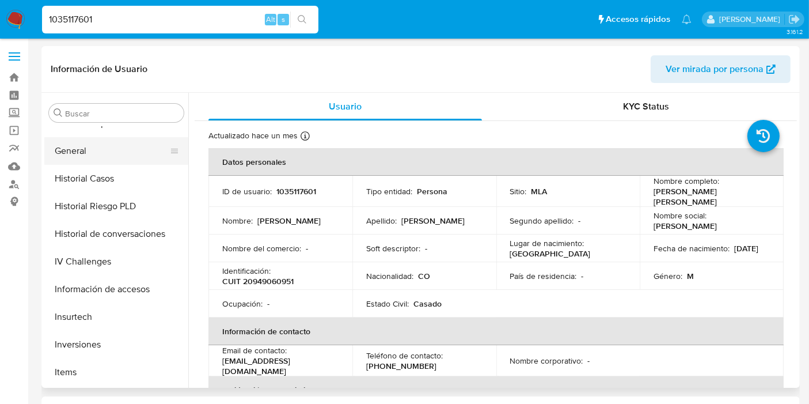
click at [74, 154] on button "General" at bounding box center [111, 151] width 135 height 28
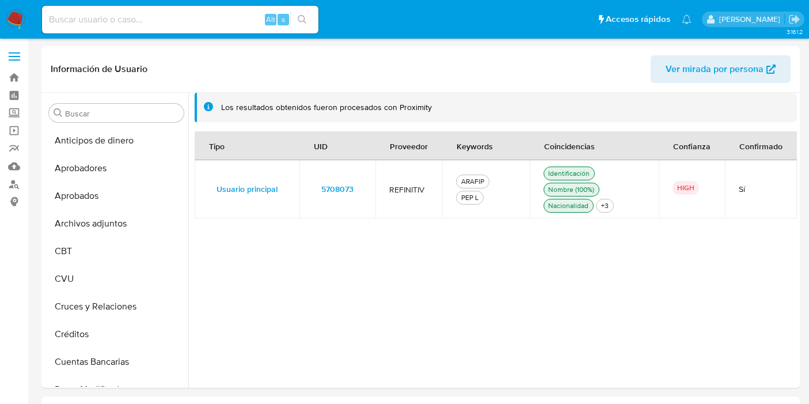
select select "10"
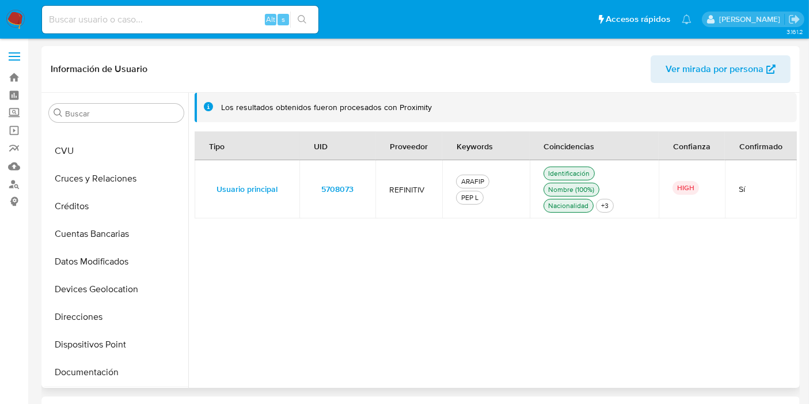
scroll to position [192, 0]
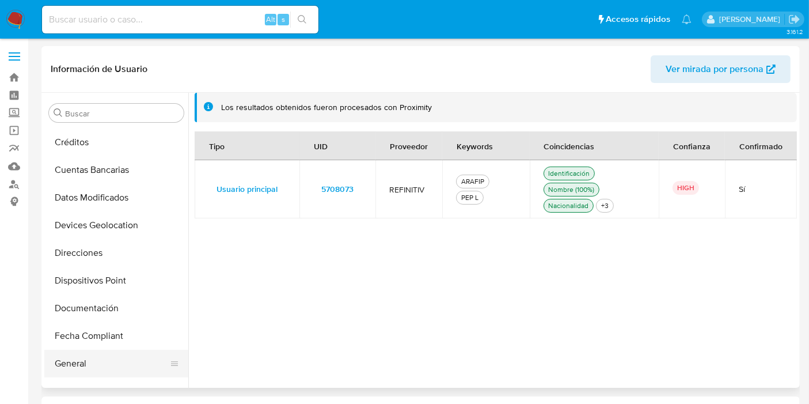
click at [80, 351] on button "General" at bounding box center [111, 364] width 135 height 28
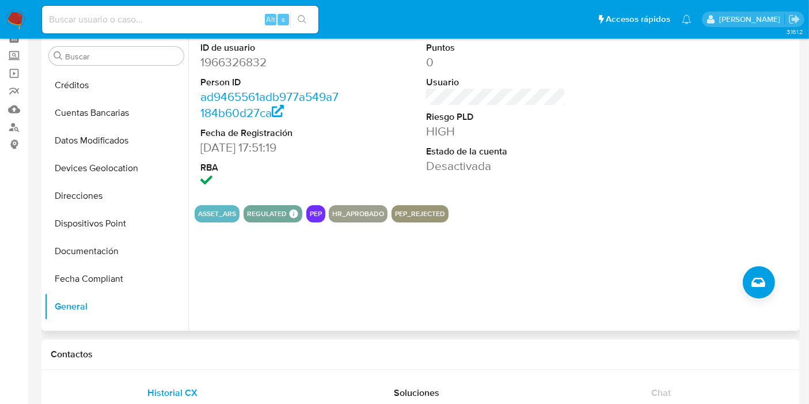
scroll to position [0, 0]
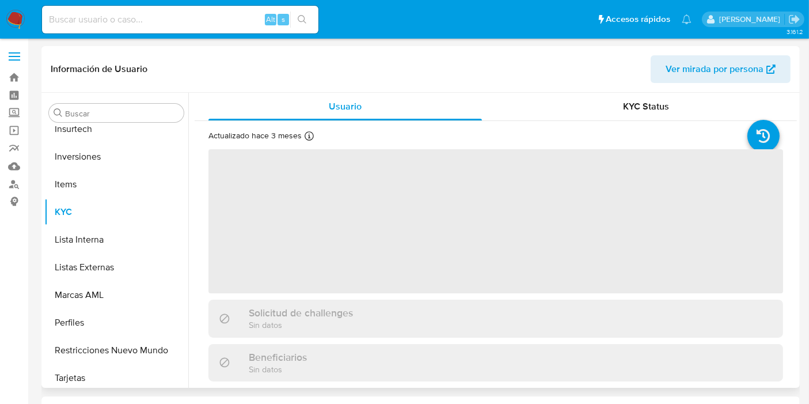
scroll to position [597, 0]
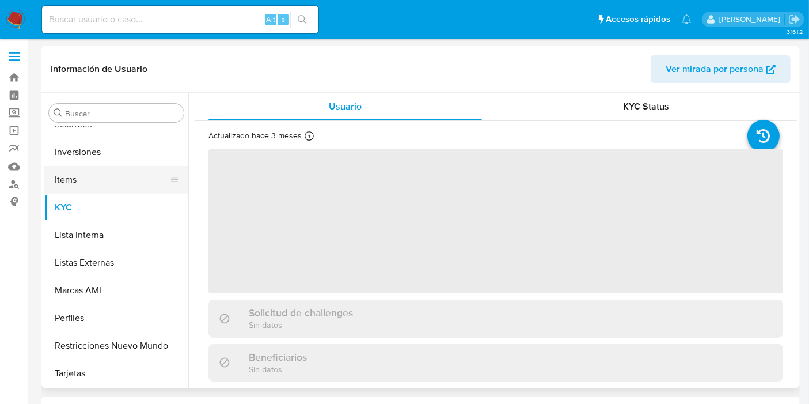
select select "10"
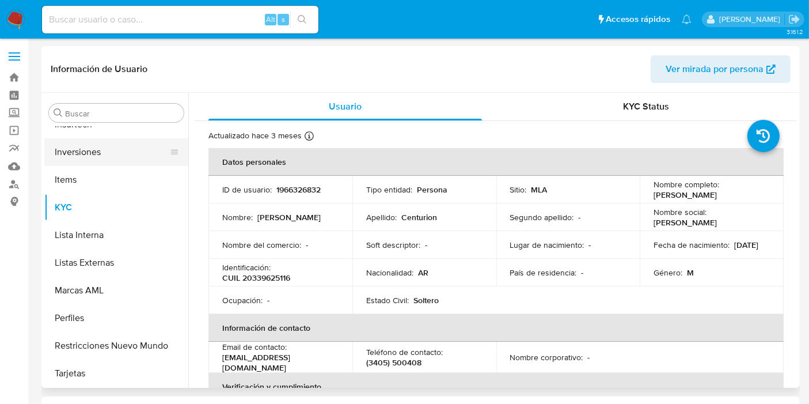
click at [77, 161] on button "Inversiones" at bounding box center [111, 152] width 135 height 28
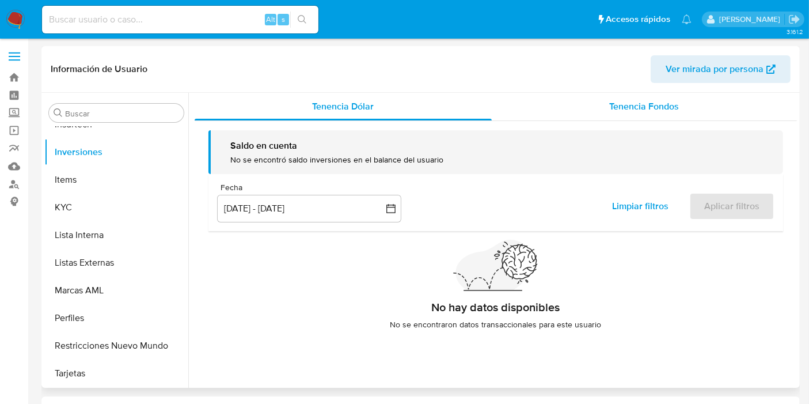
click at [610, 109] on span "Tenencia Fondos" at bounding box center [645, 106] width 70 height 13
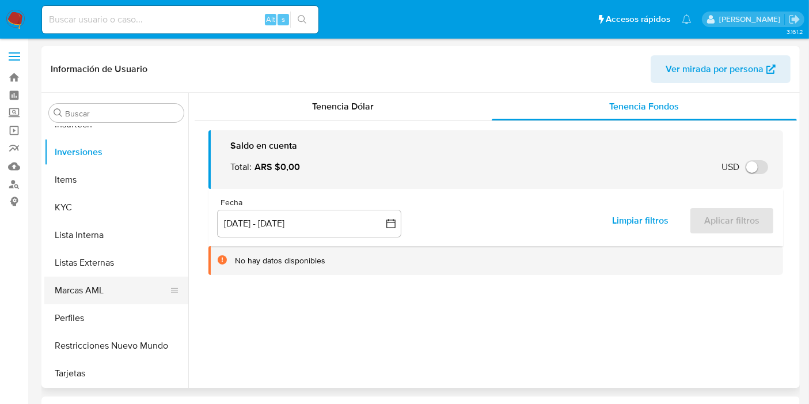
click at [86, 300] on button "Marcas AML" at bounding box center [111, 290] width 135 height 28
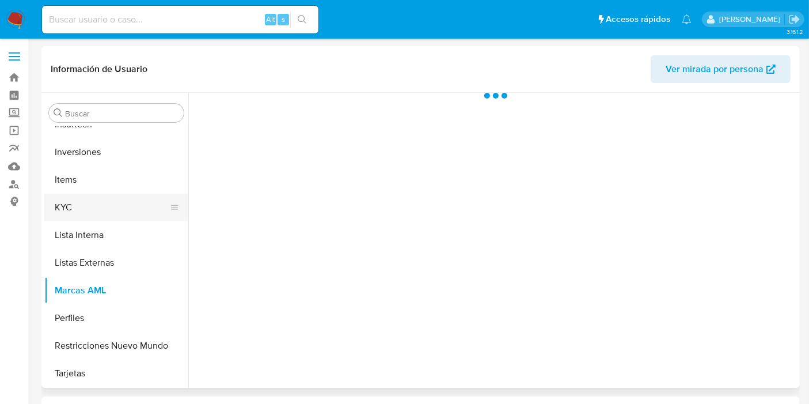
click at [85, 208] on button "KYC" at bounding box center [111, 208] width 135 height 28
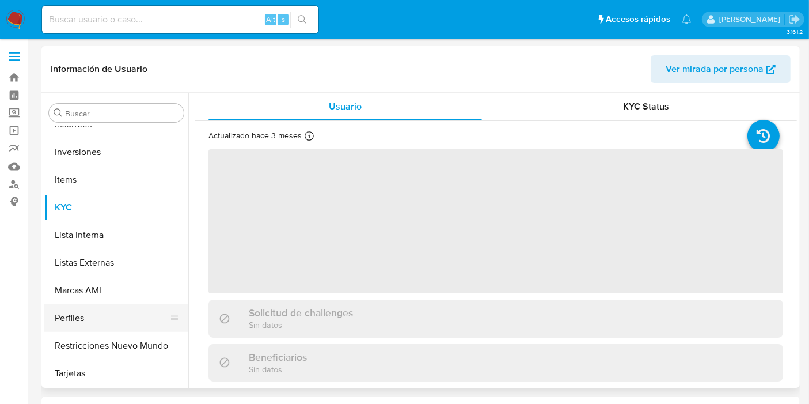
click at [83, 313] on button "Perfiles" at bounding box center [111, 318] width 135 height 28
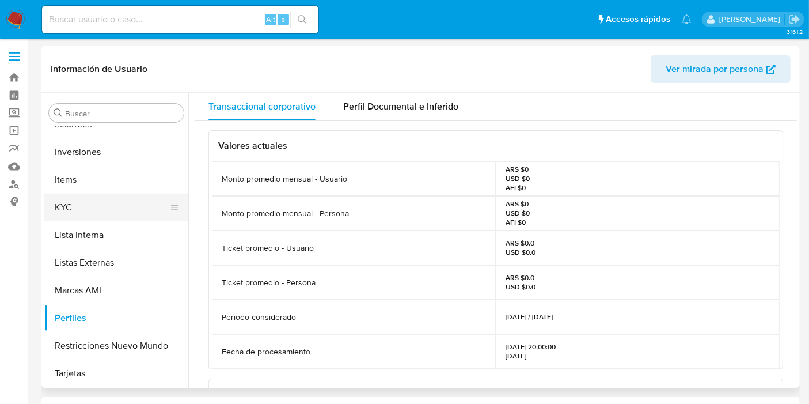
click at [64, 208] on button "KYC" at bounding box center [111, 208] width 135 height 28
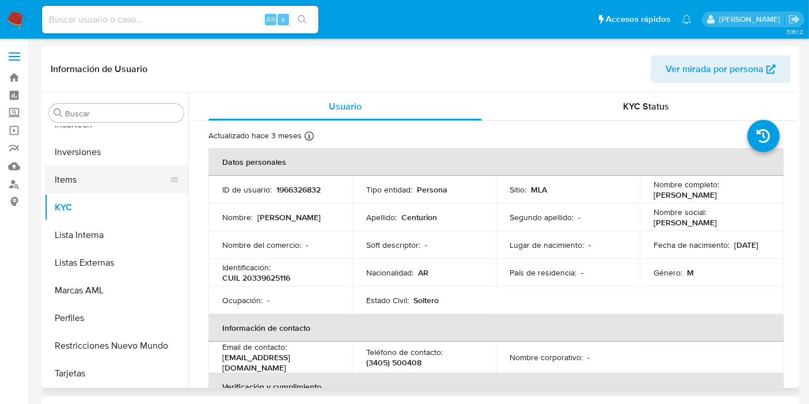
click at [71, 181] on button "Items" at bounding box center [111, 180] width 135 height 28
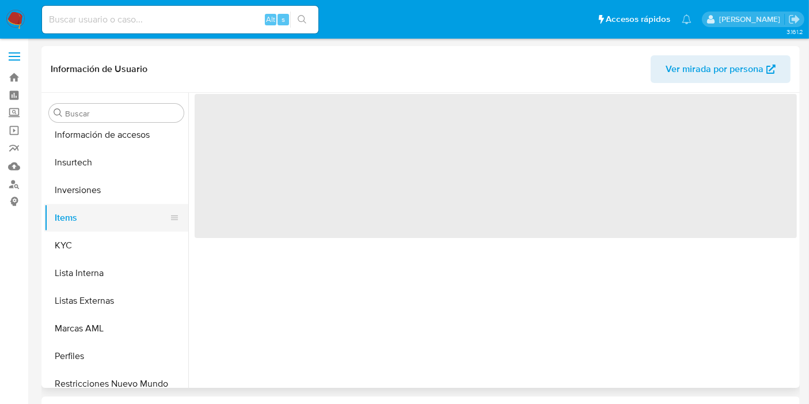
scroll to position [469, 0]
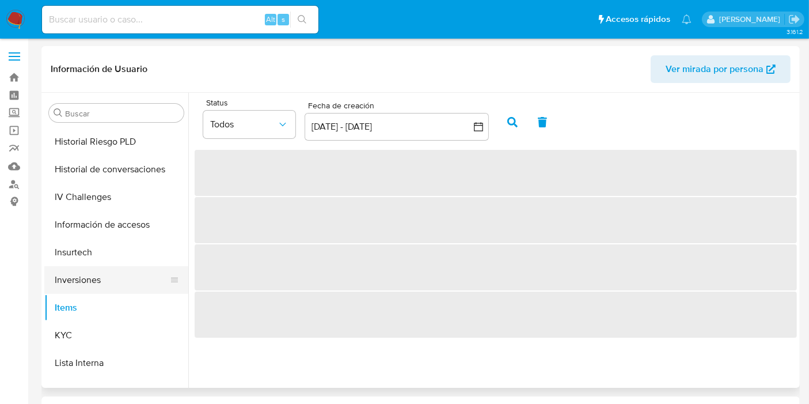
click at [98, 281] on button "Inversiones" at bounding box center [111, 280] width 135 height 28
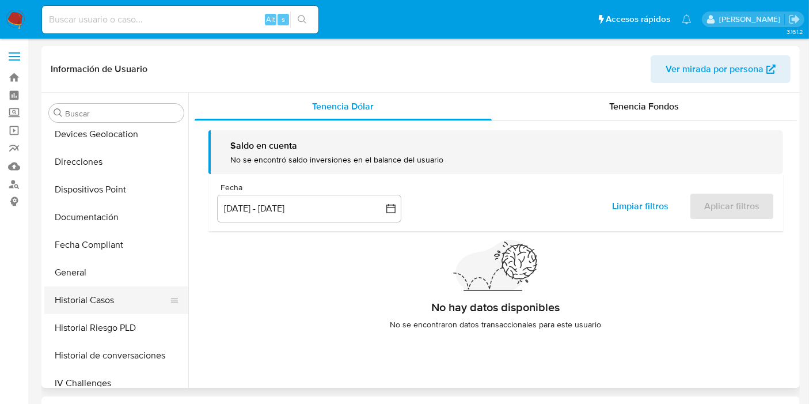
scroll to position [276, 0]
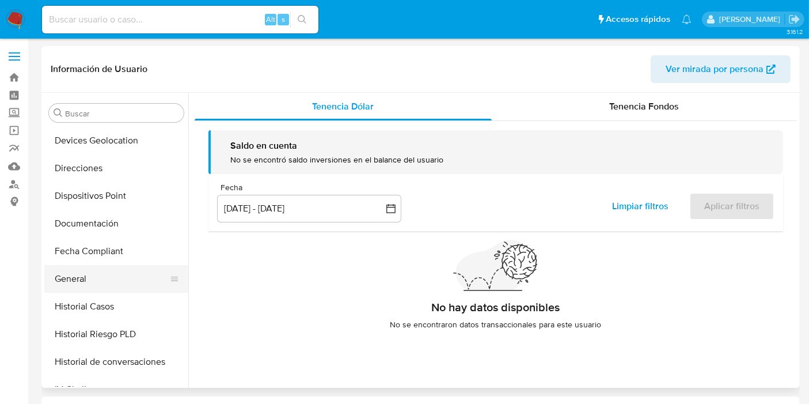
click at [96, 283] on button "General" at bounding box center [111, 279] width 135 height 28
